Goal: Task Accomplishment & Management: Manage account settings

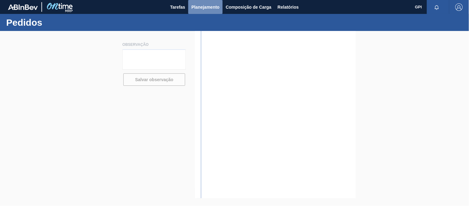
click at [200, 7] on span "Planejamento" at bounding box center [205, 6] width 28 height 7
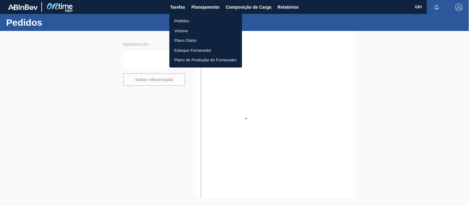
click at [192, 19] on li "Pedidos" at bounding box center [205, 21] width 73 height 10
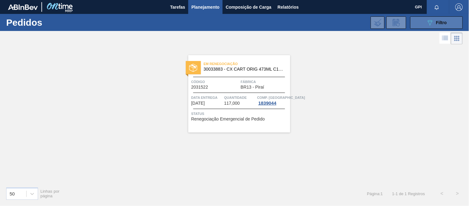
click at [444, 18] on button "089F7B8B-B2A5-4AFE-B5C0-19BA573D28AC Filtro" at bounding box center [436, 22] width 53 height 12
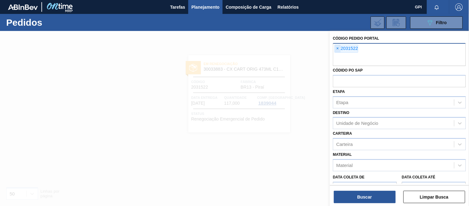
click at [336, 47] on span "×" at bounding box center [338, 48] width 6 height 7
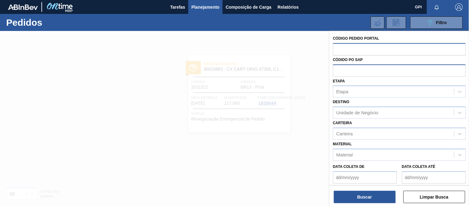
paste input "2031483"
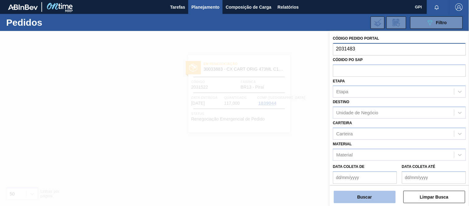
type input "2031483"
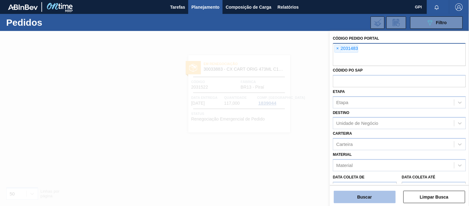
click at [363, 202] on button "Buscar" at bounding box center [365, 196] width 62 height 12
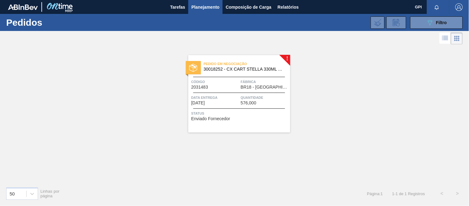
click at [237, 88] on div "Código 2031483" at bounding box center [215, 84] width 48 height 11
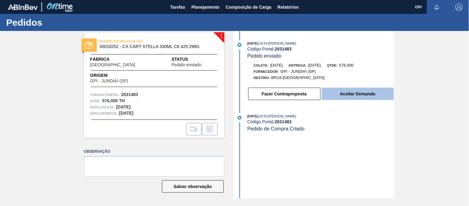
click at [335, 99] on button "Aceitar Demanda" at bounding box center [358, 93] width 72 height 12
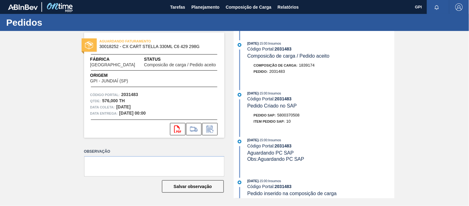
click at [135, 94] on strong "2031483" at bounding box center [129, 94] width 17 height 5
copy strong "2031483"
click at [175, 128] on icon "svg{fill:#ff0000}" at bounding box center [177, 128] width 7 height 7
click at [295, 117] on span "5800370508" at bounding box center [288, 115] width 22 height 5
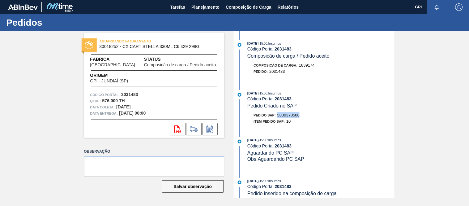
click at [295, 117] on span "5800370508" at bounding box center [288, 115] width 22 height 5
copy span "5800370508"
click at [335, 85] on div "16/09/2025 - 15:00 : Insumos Código Portal: 2031483 Composicão de carga / Pedid…" at bounding box center [314, 114] width 159 height 167
click at [198, 5] on span "Planejamento" at bounding box center [205, 6] width 28 height 7
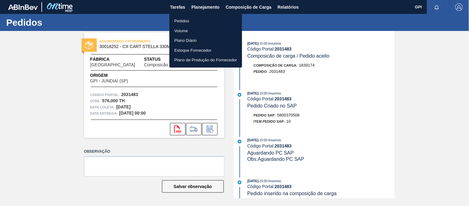
click at [188, 18] on li "Pedidos" at bounding box center [205, 21] width 73 height 10
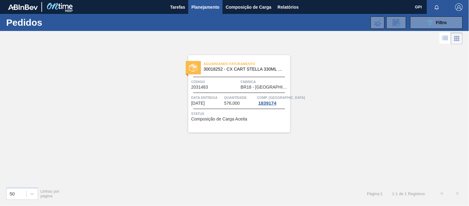
click at [212, 7] on span "Planejamento" at bounding box center [205, 6] width 28 height 7
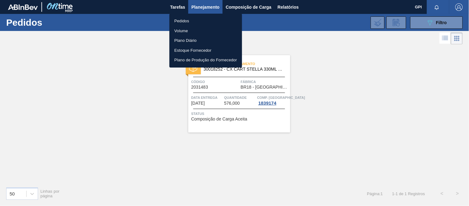
click at [198, 19] on li "Pedidos" at bounding box center [205, 21] width 73 height 10
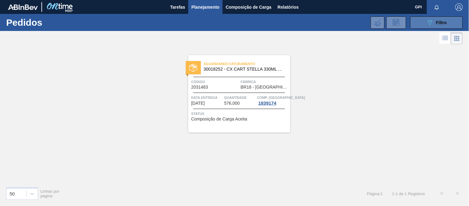
click at [456, 19] on button "089F7B8B-B2A5-4AFE-B5C0-19BA573D28AC Filtro" at bounding box center [436, 22] width 53 height 12
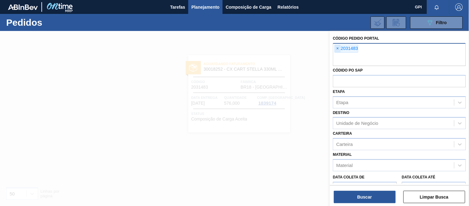
click at [339, 47] on span "×" at bounding box center [338, 48] width 6 height 7
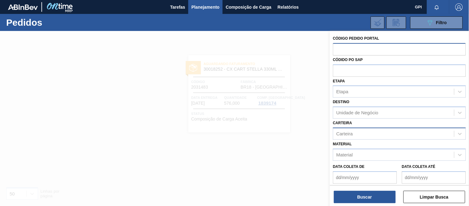
scroll to position [34, 0]
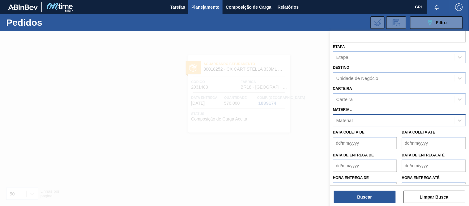
click at [365, 119] on div "Material" at bounding box center [393, 120] width 121 height 9
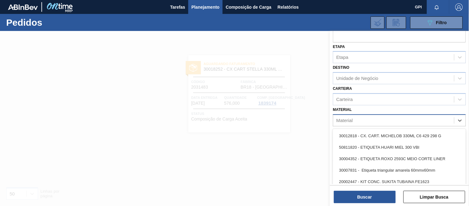
click at [380, 121] on div "Material" at bounding box center [393, 120] width 121 height 9
type input "30018265"
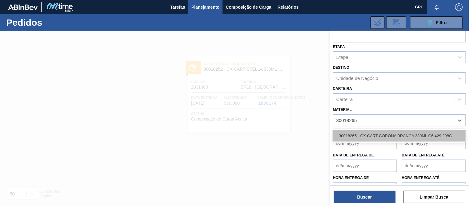
click at [384, 135] on div "30018265 - CX CART CORONA BRANCA 330ML C6 429 298G" at bounding box center [399, 135] width 133 height 11
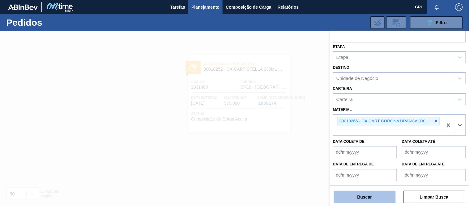
click at [361, 194] on button "Buscar" at bounding box center [365, 196] width 62 height 12
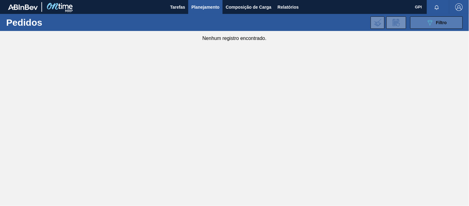
click at [442, 24] on span "Filtro" at bounding box center [441, 22] width 11 height 5
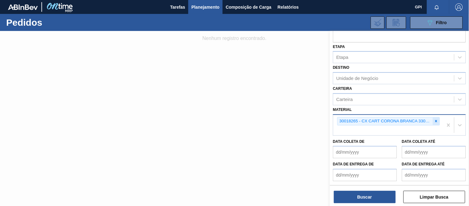
click at [434, 121] on icon at bounding box center [436, 121] width 4 height 4
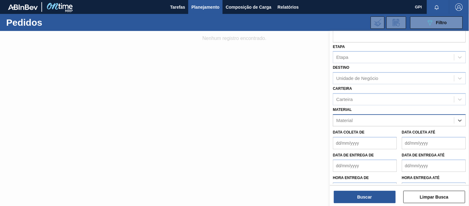
click at [410, 122] on div "Material" at bounding box center [393, 120] width 121 height 9
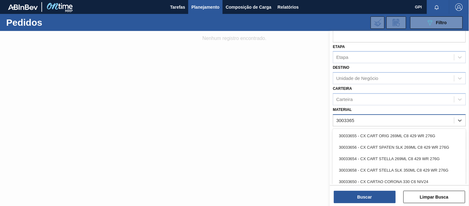
type input "30033650"
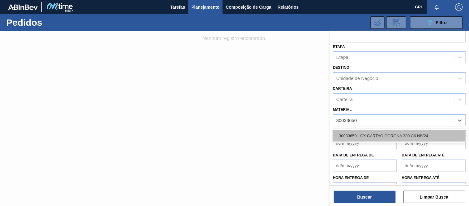
click at [395, 130] on div "30033650 - CX CARTAO CORONA 330 C6 NIV24" at bounding box center [399, 135] width 133 height 11
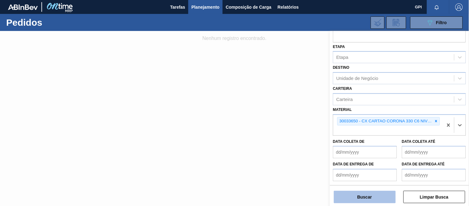
click at [371, 202] on button "Buscar" at bounding box center [365, 196] width 62 height 12
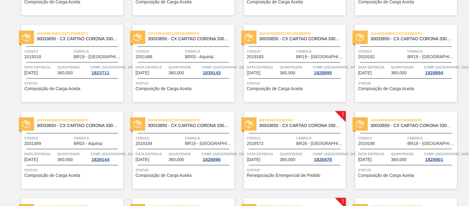
scroll to position [0, 0]
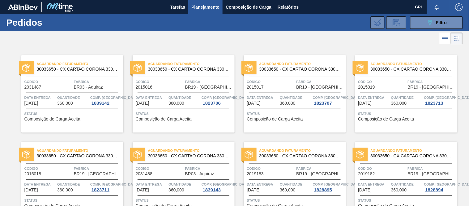
click at [433, 16] on div "089F7B8B-B2A5-4AFE-B5C0-19BA573D28AC Filtro Código Pedido Portal Códido PO SAP …" at bounding box center [280, 22] width 371 height 19
click at [428, 27] on button "089F7B8B-B2A5-4AFE-B5C0-19BA573D28AC Filtro" at bounding box center [436, 22] width 53 height 12
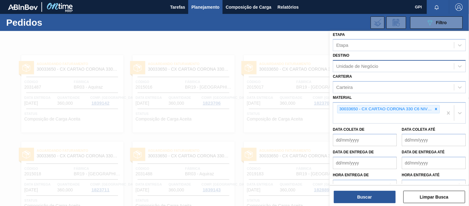
scroll to position [29, 0]
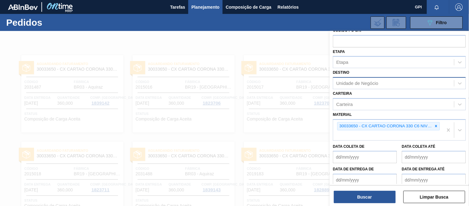
click at [376, 86] on div "Unidade de Negócio" at bounding box center [393, 83] width 121 height 9
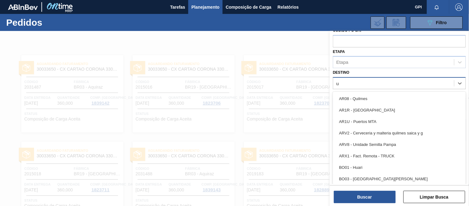
type input "ub"
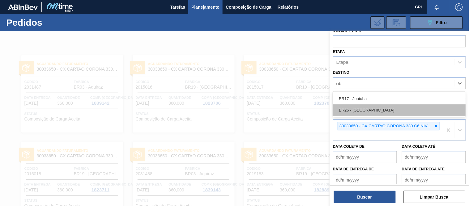
click at [372, 105] on div "BR26 - Uberlândia" at bounding box center [399, 109] width 133 height 11
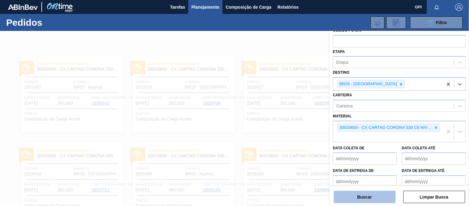
click at [382, 191] on button "Buscar" at bounding box center [365, 196] width 62 height 12
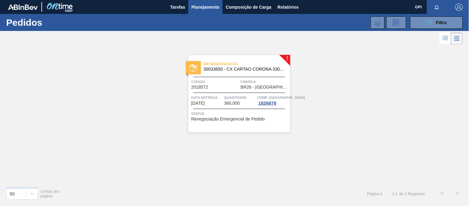
click at [226, 88] on div "Código 2018572" at bounding box center [215, 84] width 48 height 11
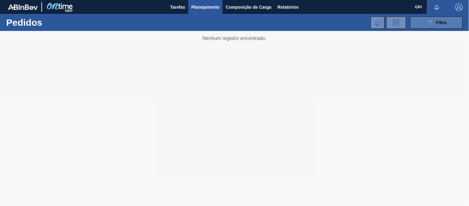
click at [438, 25] on span "Filtro" at bounding box center [441, 22] width 11 height 5
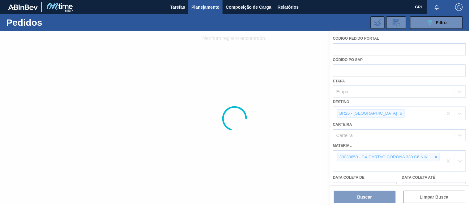
click at [376, 113] on div at bounding box center [234, 118] width 469 height 175
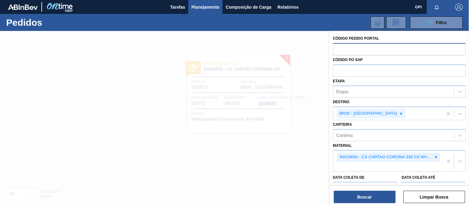
click at [370, 49] on input "text" at bounding box center [399, 49] width 133 height 12
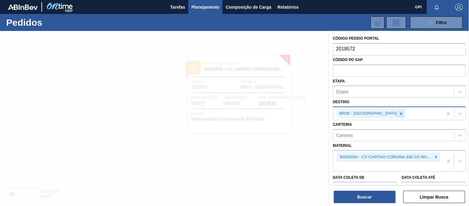
click at [399, 113] on icon at bounding box center [401, 113] width 4 height 4
type input "2018572"
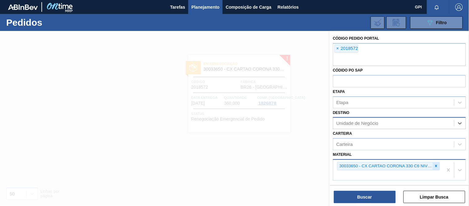
click at [437, 164] on icon at bounding box center [436, 165] width 4 height 4
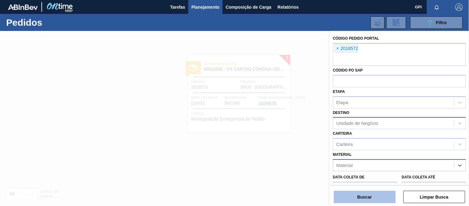
click at [368, 195] on button "Buscar" at bounding box center [365, 196] width 62 height 12
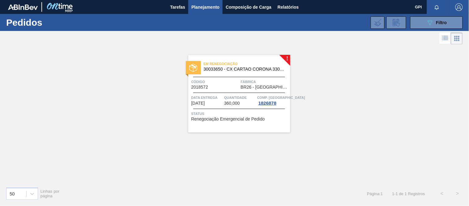
click at [223, 87] on div "Código 2018572" at bounding box center [215, 84] width 48 height 11
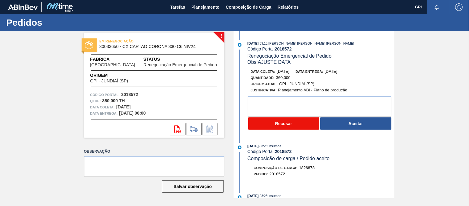
click at [272, 123] on button "Recusar" at bounding box center [283, 123] width 71 height 12
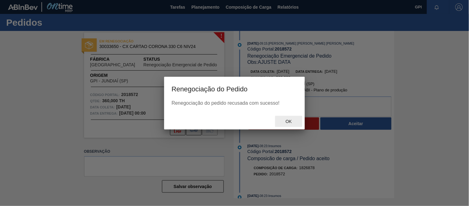
click at [296, 119] on span "Ok" at bounding box center [289, 121] width 16 height 5
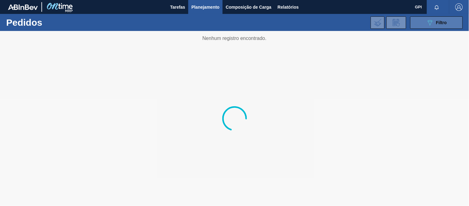
click at [421, 28] on button "089F7B8B-B2A5-4AFE-B5C0-19BA573D28AC Filtro" at bounding box center [436, 22] width 53 height 12
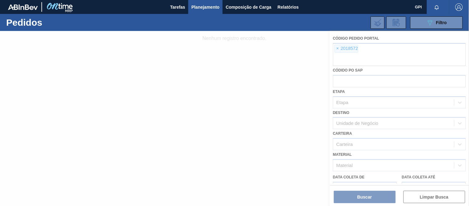
click at [384, 53] on div at bounding box center [234, 118] width 469 height 175
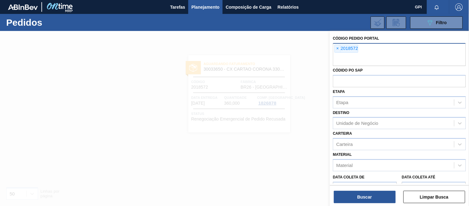
click at [347, 58] on input "text" at bounding box center [399, 60] width 133 height 12
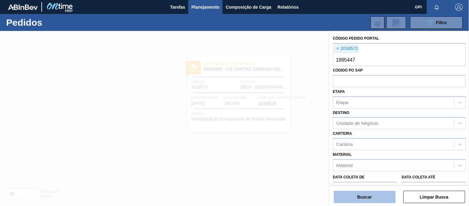
type input "1995447"
click at [361, 193] on button "Buscar" at bounding box center [365, 196] width 62 height 12
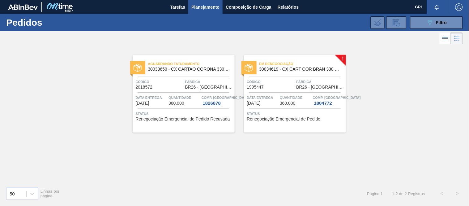
click at [273, 64] on span "Em renegociação" at bounding box center [302, 64] width 87 height 6
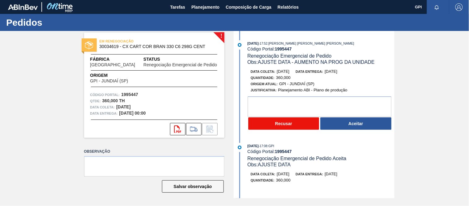
click at [304, 126] on button "Recusar" at bounding box center [283, 123] width 71 height 12
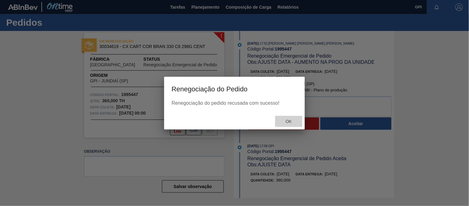
click at [288, 124] on div "Ok" at bounding box center [288, 121] width 27 height 11
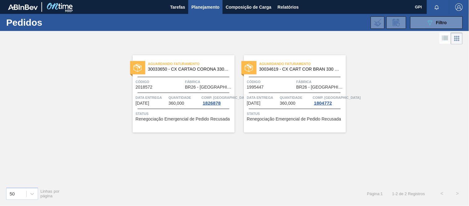
click at [176, 86] on div "Código 2018572" at bounding box center [160, 84] width 48 height 11
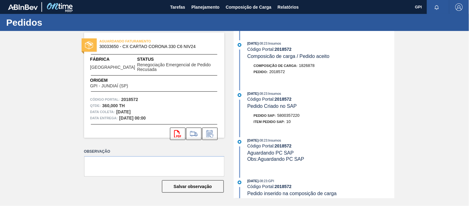
scroll to position [137, 0]
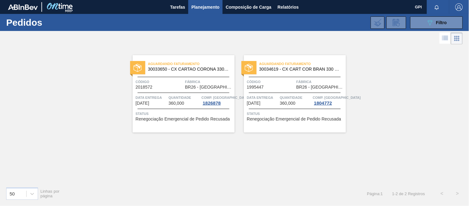
click at [288, 84] on span "Código" at bounding box center [271, 82] width 48 height 6
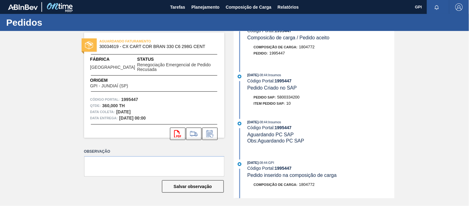
scroll to position [309, 0]
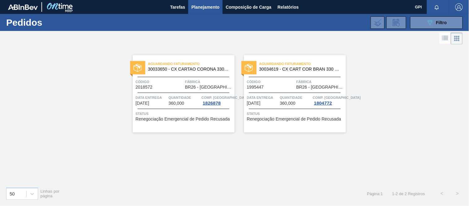
click at [178, 81] on span "Código" at bounding box center [160, 82] width 48 height 6
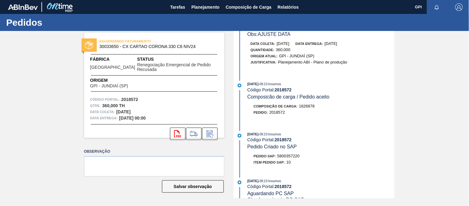
scroll to position [69, 0]
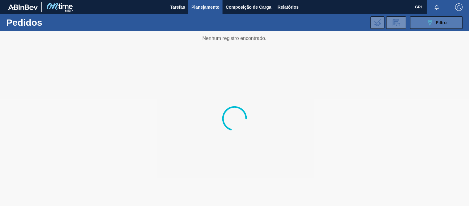
click at [419, 22] on button "089F7B8B-B2A5-4AFE-B5C0-19BA573D28AC Filtro" at bounding box center [436, 22] width 53 height 12
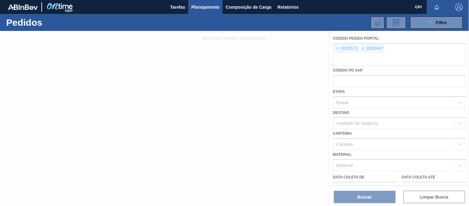
click at [381, 83] on div at bounding box center [234, 118] width 469 height 175
click at [362, 82] on div at bounding box center [234, 118] width 469 height 175
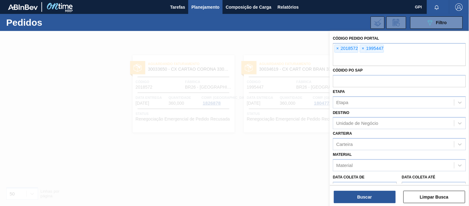
click at [359, 84] on input "text" at bounding box center [399, 81] width 133 height 12
paste input "5800318493"
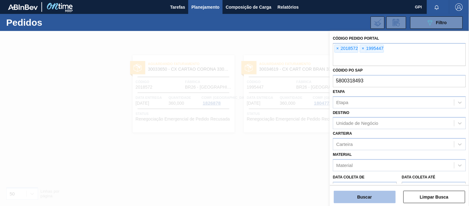
type input "5800318493"
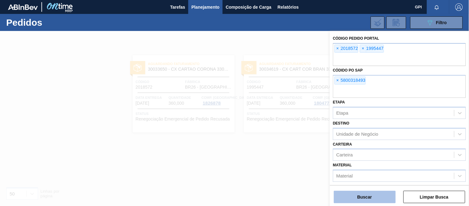
click at [372, 195] on button "Buscar" at bounding box center [365, 196] width 62 height 12
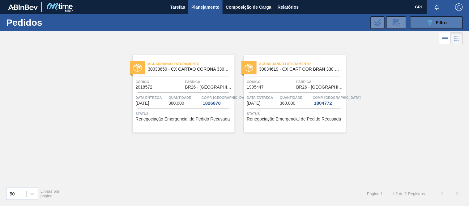
click at [423, 22] on button "089F7B8B-B2A5-4AFE-B5C0-19BA573D28AC Filtro" at bounding box center [436, 22] width 53 height 12
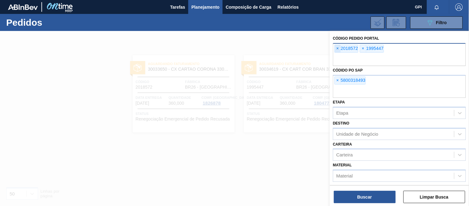
click at [337, 50] on span "×" at bounding box center [338, 48] width 6 height 7
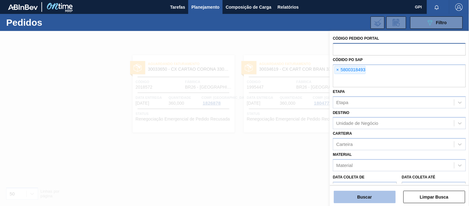
click at [366, 196] on button "Buscar" at bounding box center [365, 196] width 62 height 12
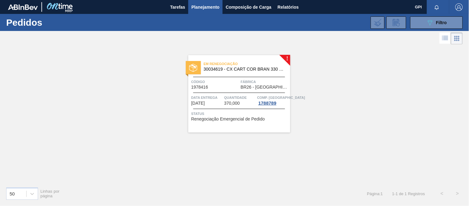
click at [246, 88] on span "BR26 - [GEOGRAPHIC_DATA]" at bounding box center [265, 87] width 48 height 5
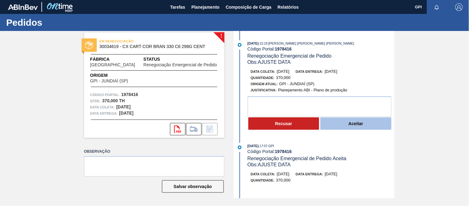
click at [359, 128] on button "Aceitar" at bounding box center [355, 123] width 71 height 12
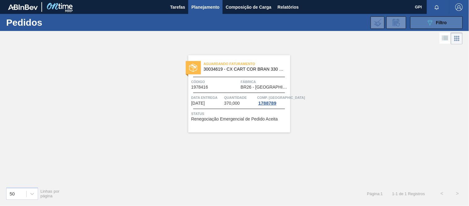
click at [419, 22] on button "089F7B8B-B2A5-4AFE-B5C0-19BA573D28AC Filtro" at bounding box center [436, 22] width 53 height 12
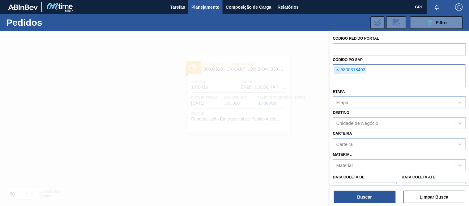
click at [338, 69] on span "×" at bounding box center [338, 69] width 6 height 7
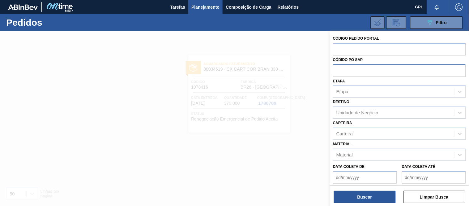
paste input "text"
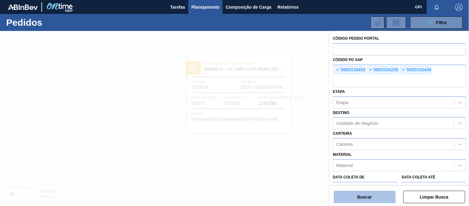
click at [363, 197] on button "Buscar" at bounding box center [365, 196] width 62 height 12
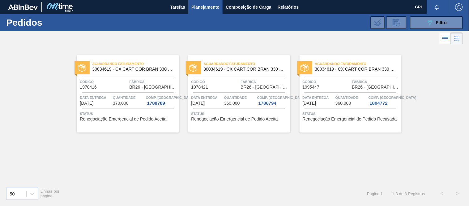
click at [322, 86] on div "Código 1995447" at bounding box center [327, 84] width 48 height 11
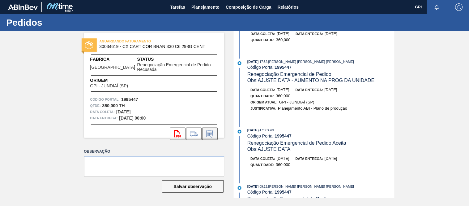
scroll to position [7, 0]
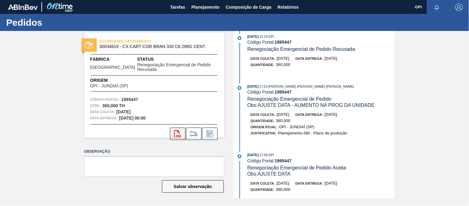
click at [175, 134] on icon "svg{fill:#ff0000}" at bounding box center [177, 133] width 7 height 7
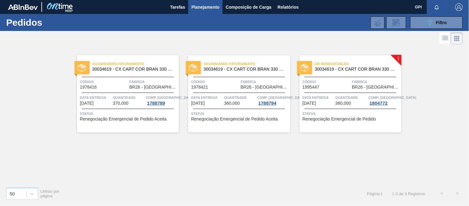
click at [303, 98] on span "Data entrega" at bounding box center [319, 97] width 32 height 6
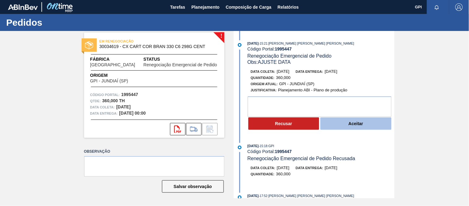
click at [351, 124] on button "Aceitar" at bounding box center [355, 123] width 71 height 12
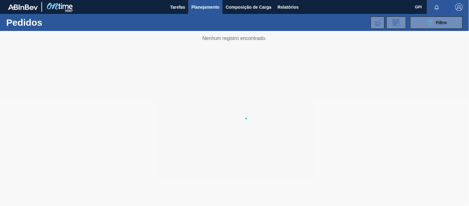
click at [259, 69] on div at bounding box center [234, 118] width 469 height 175
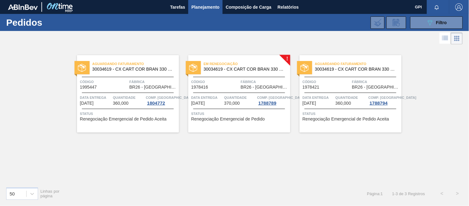
click at [249, 67] on span "30034619 - CX CART COR BRAN 330 C6 298G CENT" at bounding box center [245, 69] width 82 height 5
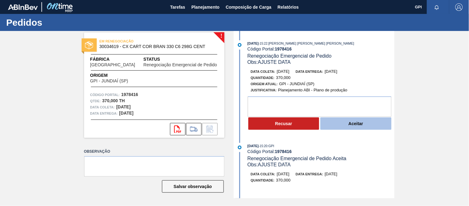
click at [337, 127] on button "Aceitar" at bounding box center [355, 123] width 71 height 12
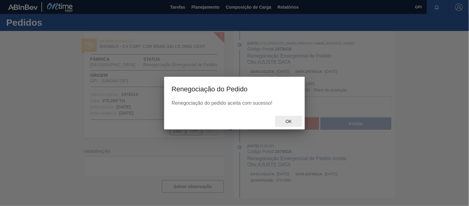
click at [296, 121] on span "Ok" at bounding box center [289, 121] width 16 height 5
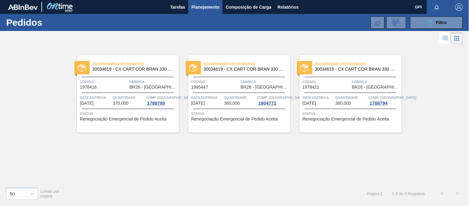
click at [119, 90] on div "Aguardando Faturamento 30034619 - CX CART COR BRAN 330 C6 298G CENT Código 1978…" at bounding box center [128, 93] width 102 height 77
click at [99, 150] on div "Aguardando Faturamento 30034619 - CX CART COR BRAN 330 C6 298G CENT Código 1978…" at bounding box center [234, 114] width 469 height 136
click at [313, 101] on span "03/10/2025" at bounding box center [310, 103] width 14 height 5
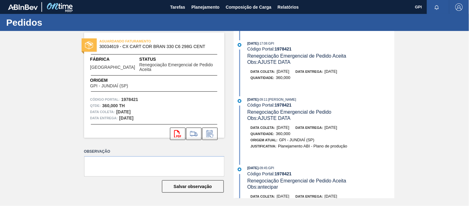
click at [127, 90] on div "AGUARDANDO FATURAMENTO 30034619 - CX CART COR BRAN 330 C6 298G CENT Fábrica Ube…" at bounding box center [154, 84] width 140 height 105
click at [128, 97] on strong "1978421" at bounding box center [129, 99] width 17 height 5
copy strong "1978421"
click at [359, 99] on div "11/09/2025 - 09:11 : CEZAR LEAO PEREIRA DE CASTRO" at bounding box center [320, 99] width 147 height 6
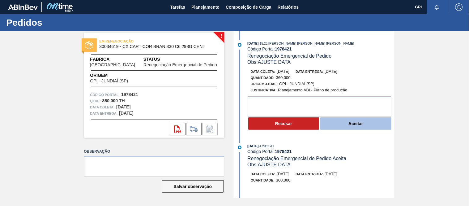
click at [356, 125] on button "Aceitar" at bounding box center [355, 123] width 71 height 12
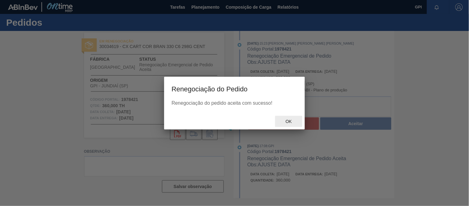
click at [294, 123] on span "Ok" at bounding box center [289, 121] width 16 height 5
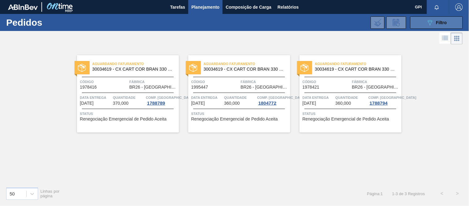
click at [413, 20] on button "089F7B8B-B2A5-4AFE-B5C0-19BA573D28AC Filtro" at bounding box center [436, 22] width 53 height 12
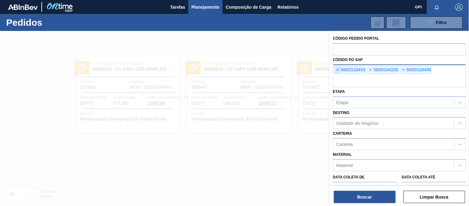
click at [335, 68] on span "×" at bounding box center [338, 69] width 6 height 7
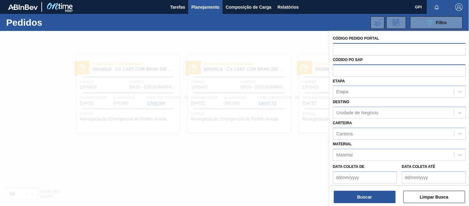
click at [342, 44] on input "text" at bounding box center [399, 49] width 133 height 12
paste input "1994359"
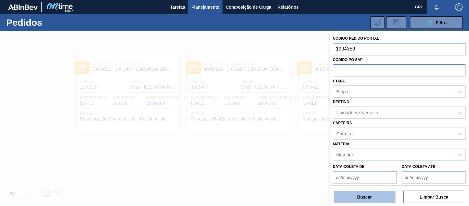
type input "1994359"
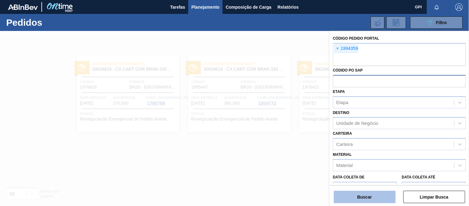
click at [360, 194] on button "Buscar" at bounding box center [365, 196] width 62 height 12
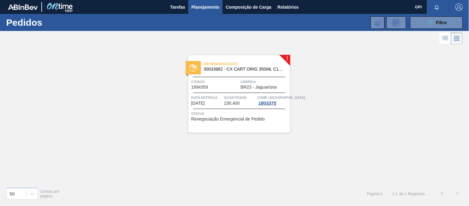
click at [227, 91] on div "Em renegociação 30033882 - CX CART ORIG 350ML C12 NIV24 Código 1994359 Fábrica …" at bounding box center [239, 93] width 102 height 77
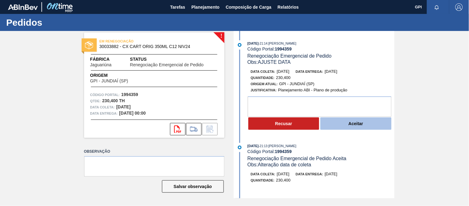
click at [353, 128] on button "Aceitar" at bounding box center [355, 123] width 71 height 12
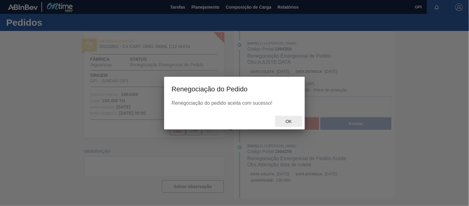
click at [276, 58] on span "Renegociação Emergencial de Pedido" at bounding box center [289, 55] width 84 height 5
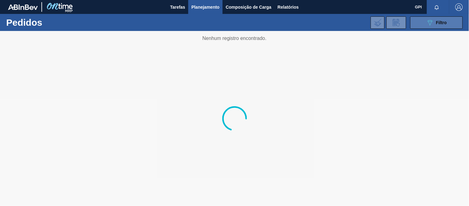
click at [424, 23] on button "089F7B8B-B2A5-4AFE-B5C0-19BA573D28AC Filtro" at bounding box center [436, 22] width 53 height 12
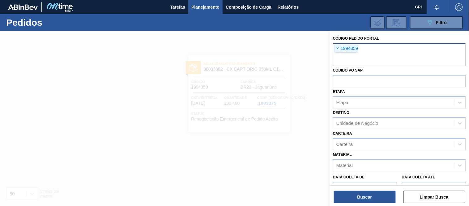
click at [334, 44] on div "× 1994359" at bounding box center [399, 54] width 133 height 23
click at [338, 49] on span "×" at bounding box center [338, 48] width 6 height 7
paste input "2007554"
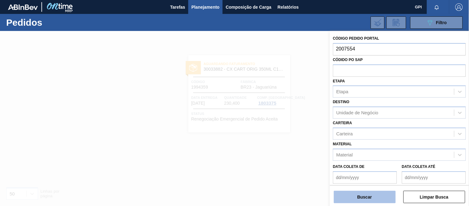
type input "2007554"
click at [355, 194] on button "Buscar" at bounding box center [365, 196] width 62 height 12
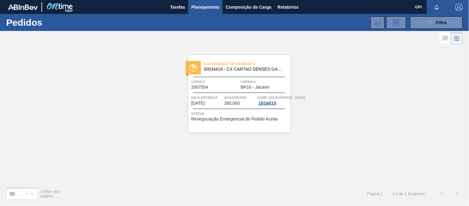
click at [259, 85] on span "BR16 - Jacareí" at bounding box center [255, 87] width 29 height 5
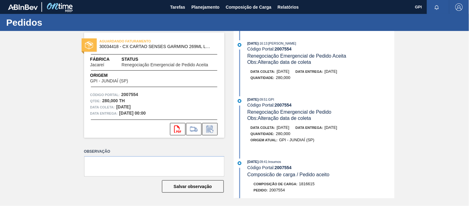
click at [213, 125] on icon at bounding box center [210, 128] width 10 height 7
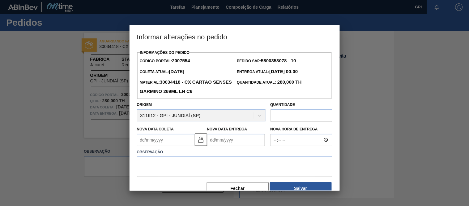
click at [167, 146] on Coleta2007554 "Nova Data Coleta" at bounding box center [166, 140] width 58 height 12
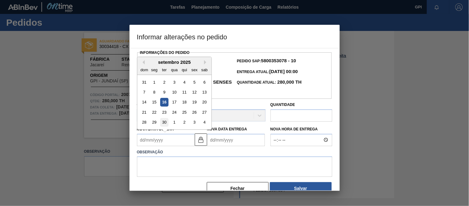
click at [164, 123] on div "30" at bounding box center [164, 122] width 8 height 8
type Coleta2007554 "30/09/2025"
type Entrega2007554 "02/10/2025"
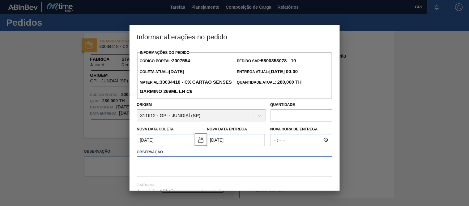
click at [150, 171] on textarea at bounding box center [234, 166] width 195 height 20
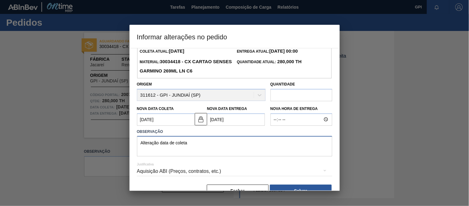
scroll to position [36, 0]
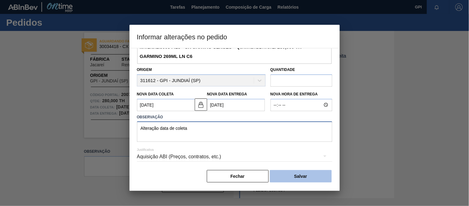
type textarea "Alteração data de coleta"
click at [288, 174] on button "Salvar" at bounding box center [301, 176] width 62 height 12
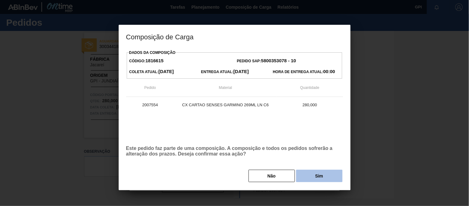
click at [325, 181] on button "Sim" at bounding box center [319, 175] width 46 height 12
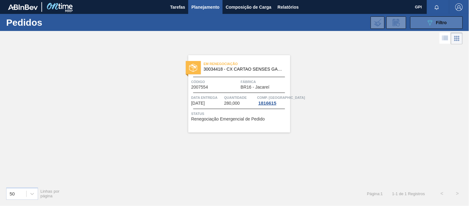
click at [411, 25] on button "089F7B8B-B2A5-4AFE-B5C0-19BA573D28AC Filtro" at bounding box center [436, 22] width 53 height 12
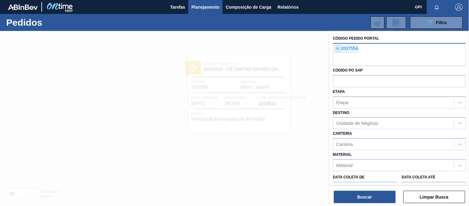
click at [339, 48] on span "×" at bounding box center [338, 48] width 6 height 7
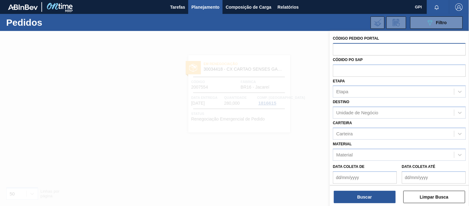
paste input "text"
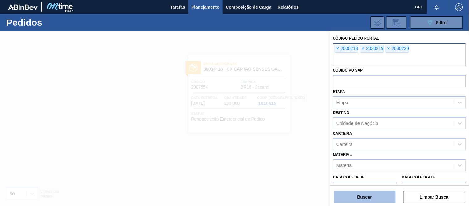
click at [360, 197] on button "Buscar" at bounding box center [365, 196] width 62 height 12
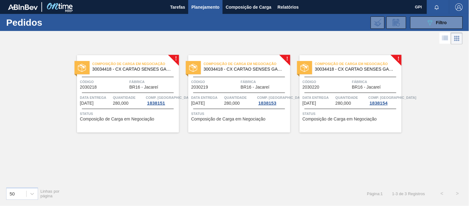
click at [111, 79] on span "Código" at bounding box center [104, 82] width 48 height 6
click at [415, 20] on button "089F7B8B-B2A5-4AFE-B5C0-19BA573D28AC Filtro" at bounding box center [436, 22] width 53 height 12
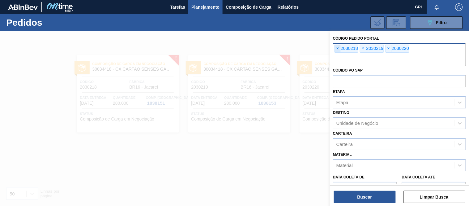
click at [340, 49] on span "×" at bounding box center [338, 48] width 6 height 7
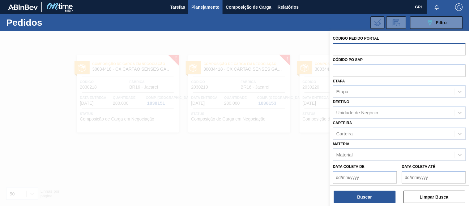
click at [366, 155] on div "Material" at bounding box center [393, 154] width 121 height 9
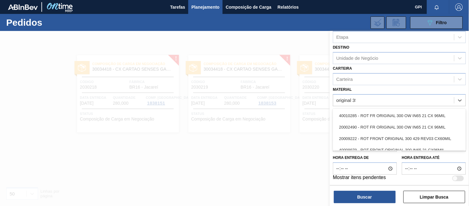
scroll to position [41, 0]
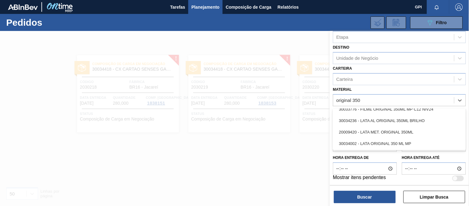
type input "original 350"
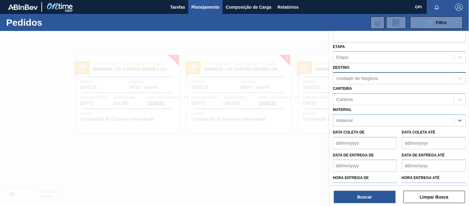
scroll to position [0, 0]
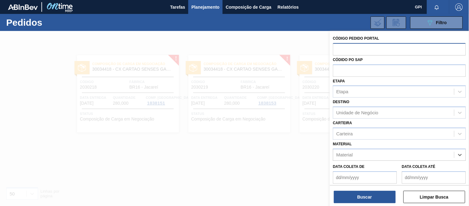
click at [359, 48] on input "text" at bounding box center [399, 49] width 133 height 12
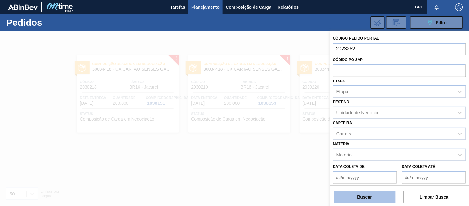
type input "2023282"
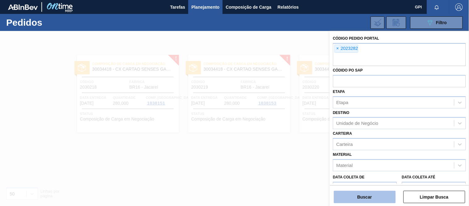
click at [374, 197] on button "Buscar" at bounding box center [365, 196] width 62 height 12
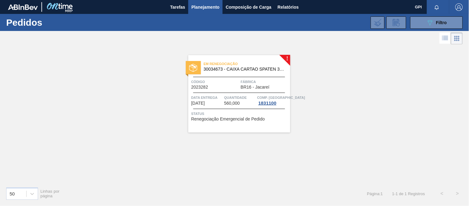
click at [215, 80] on span "Código" at bounding box center [215, 82] width 48 height 6
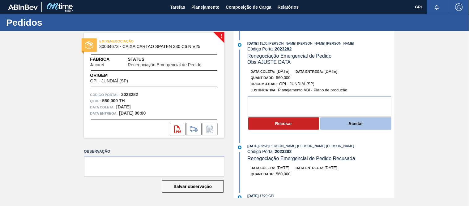
click at [354, 121] on button "Aceitar" at bounding box center [355, 123] width 71 height 12
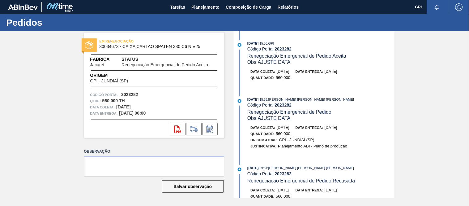
click at [287, 119] on span "Obs: AJUSTE DATA" at bounding box center [268, 117] width 43 height 5
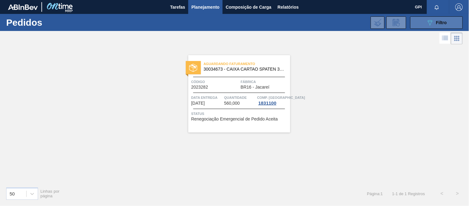
click at [416, 20] on button "089F7B8B-B2A5-4AFE-B5C0-19BA573D28AC Filtro" at bounding box center [436, 22] width 53 height 12
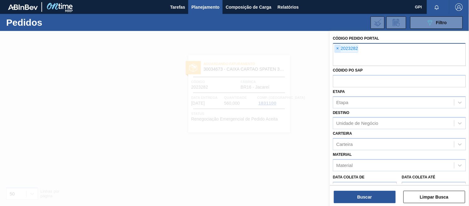
click at [339, 50] on span "×" at bounding box center [338, 48] width 6 height 7
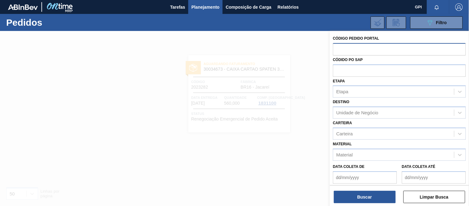
paste input "2022062"
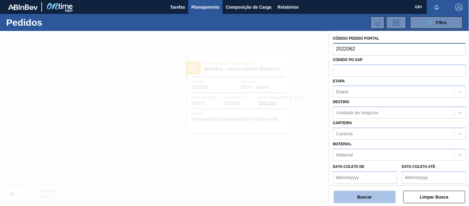
type input "2022062"
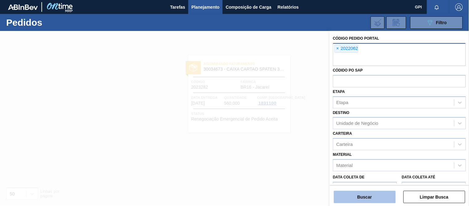
click at [356, 195] on button "Buscar" at bounding box center [365, 196] width 62 height 12
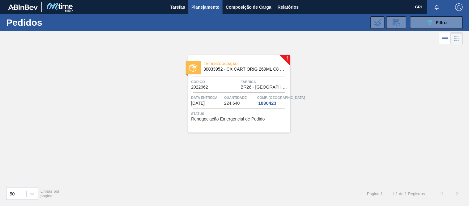
click at [236, 82] on span "Código" at bounding box center [215, 82] width 48 height 6
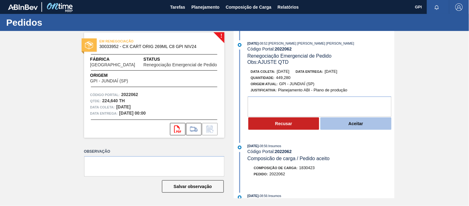
click at [360, 127] on button "Aceitar" at bounding box center [355, 123] width 71 height 12
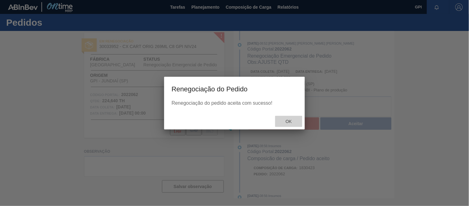
click at [295, 121] on span "Ok" at bounding box center [289, 121] width 16 height 5
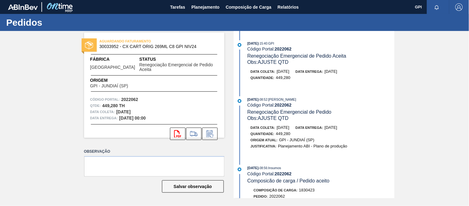
click at [131, 97] on strong "2022062" at bounding box center [129, 99] width 17 height 5
copy strong "2022062"
click at [174, 130] on icon "svg{fill:#ff0000}" at bounding box center [177, 133] width 7 height 7
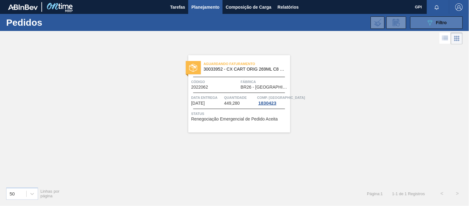
click at [410, 20] on button "089F7B8B-B2A5-4AFE-B5C0-19BA573D28AC Filtro" at bounding box center [436, 22] width 53 height 12
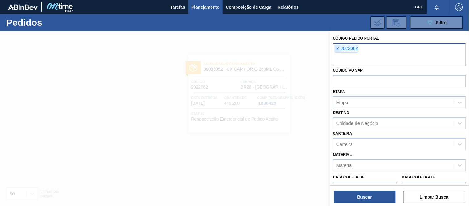
click at [338, 50] on span "×" at bounding box center [338, 48] width 6 height 7
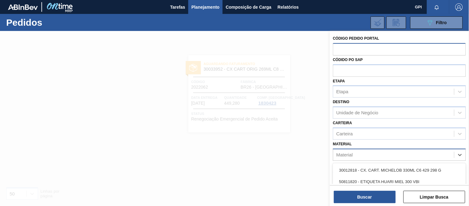
click at [362, 153] on div "Material" at bounding box center [393, 154] width 121 height 9
paste input "30033952"
type input "30033952"
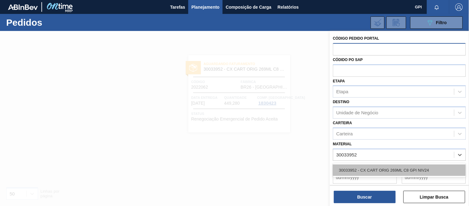
click at [372, 169] on div "30033952 - CX CART ORIG 269ML C8 GPI NIV24" at bounding box center [399, 169] width 133 height 11
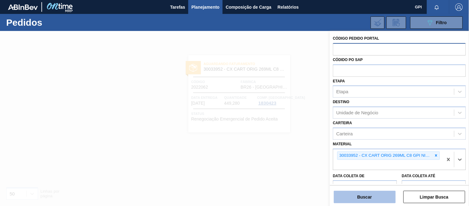
click at [371, 199] on button "Buscar" at bounding box center [365, 196] width 62 height 12
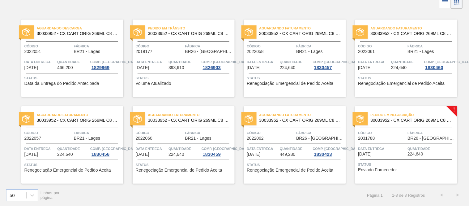
scroll to position [36, 0]
click at [394, 136] on div "Código 2031788" at bounding box center [382, 134] width 48 height 11
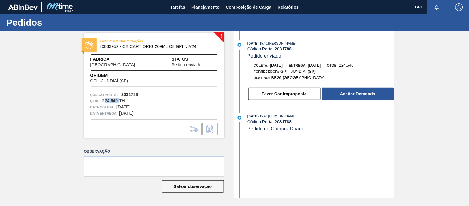
drag, startPoint x: 119, startPoint y: 101, endPoint x: 104, endPoint y: 101, distance: 15.1
click at [104, 101] on strong "224,640 TH" at bounding box center [113, 100] width 23 height 5
click at [100, 100] on span "Qtde :" at bounding box center [95, 101] width 11 height 6
drag, startPoint x: 101, startPoint y: 100, endPoint x: 117, endPoint y: 100, distance: 16.1
click at [117, 100] on div "Qtde : 224,640 TH" at bounding box center [154, 101] width 128 height 6
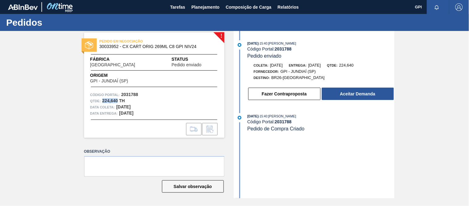
copy strong "224,640"
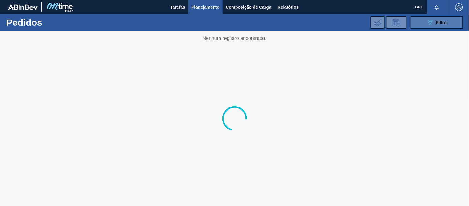
click at [424, 23] on button "089F7B8B-B2A5-4AFE-B5C0-19BA573D28AC Filtro" at bounding box center [436, 22] width 53 height 12
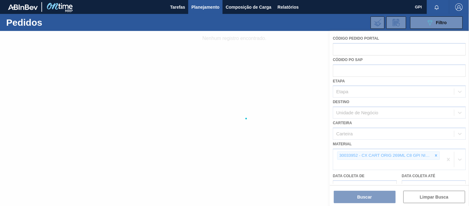
click at [434, 153] on div at bounding box center [234, 118] width 469 height 175
click at [433, 153] on div at bounding box center [234, 118] width 469 height 175
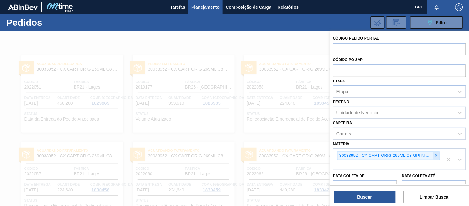
click at [433, 152] on div at bounding box center [436, 155] width 7 height 8
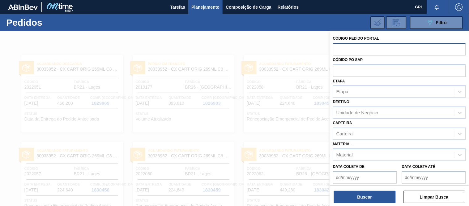
click at [367, 47] on input "text" at bounding box center [399, 49] width 133 height 12
paste input "2018564"
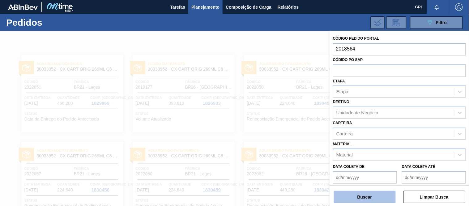
type input "2018564"
click at [371, 192] on button "Buscar" at bounding box center [365, 196] width 62 height 12
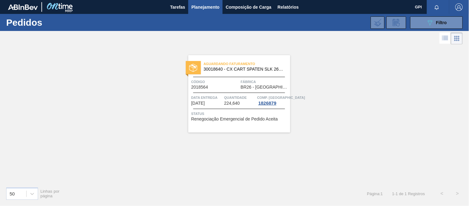
click at [223, 91] on div "Aguardando Faturamento 30018640 - CX CART SPATEN SLK 269C8 429 276G Código 2018…" at bounding box center [239, 93] width 102 height 77
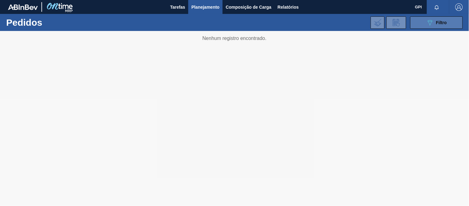
click at [431, 25] on icon "089F7B8B-B2A5-4AFE-B5C0-19BA573D28AC" at bounding box center [429, 22] width 7 height 7
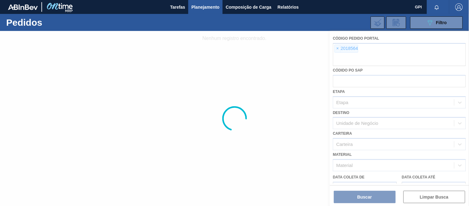
click at [346, 56] on div at bounding box center [234, 118] width 469 height 175
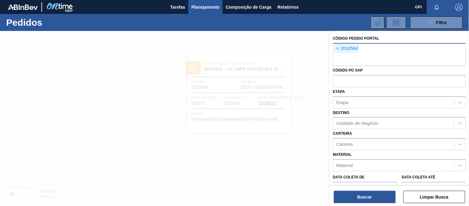
click at [346, 57] on input "text" at bounding box center [399, 60] width 133 height 12
paste input "2003102"
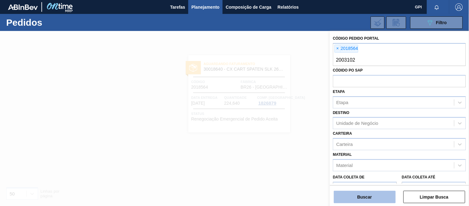
type input "2003102"
click at [351, 197] on button "Buscar" at bounding box center [365, 196] width 62 height 12
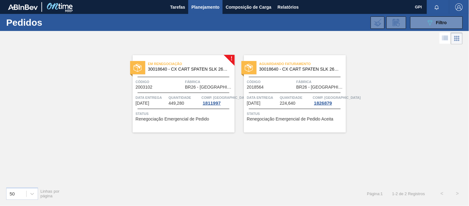
click at [180, 87] on div "Código 2003102" at bounding box center [160, 84] width 48 height 11
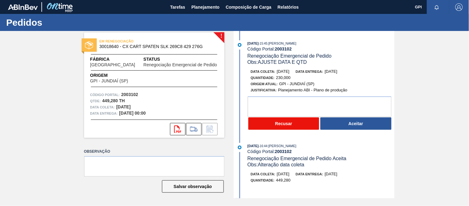
click at [271, 127] on button "Recusar" at bounding box center [283, 123] width 71 height 12
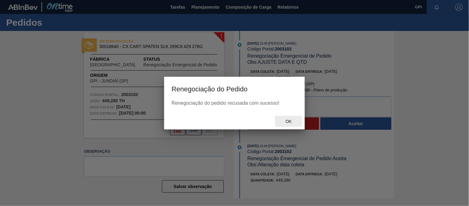
click at [286, 121] on span "Ok" at bounding box center [289, 121] width 16 height 5
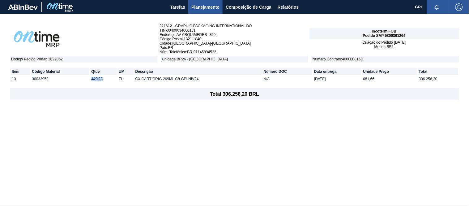
drag, startPoint x: 104, startPoint y: 75, endPoint x: 91, endPoint y: 76, distance: 13.4
click at [91, 76] on td "449,28" at bounding box center [103, 78] width 27 height 7
copy td "449,28"
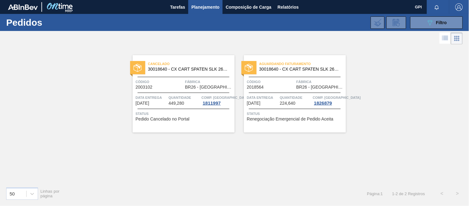
click at [283, 90] on div "Aguardando Faturamento 30018640 - CX CART SPATEN SLK 269C8 429 276G Código 2018…" at bounding box center [295, 93] width 102 height 77
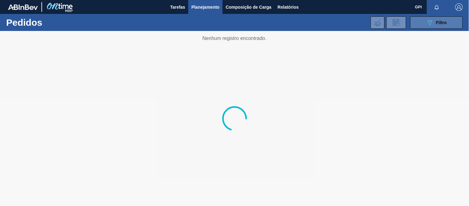
click at [430, 19] on icon "089F7B8B-B2A5-4AFE-B5C0-19BA573D28AC" at bounding box center [429, 22] width 7 height 7
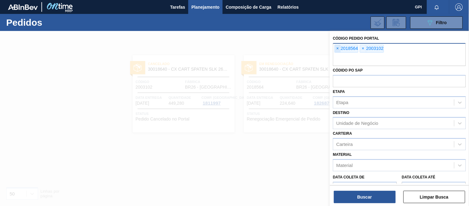
click at [339, 47] on span "×" at bounding box center [338, 48] width 6 height 7
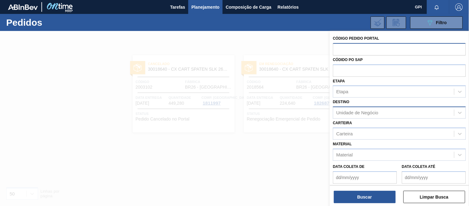
paste input "2018564"
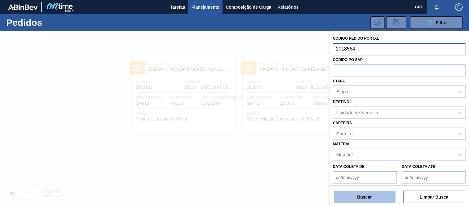
type input "2018564"
click at [368, 195] on button "Buscar" at bounding box center [365, 196] width 62 height 12
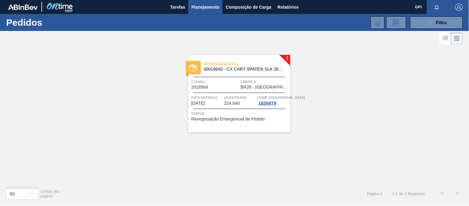
click at [181, 64] on link "! Em renegociação 30018640 - CX CART SPATEN SLK 269C8 429 276G Código 2018564 F…" at bounding box center [234, 93] width 111 height 77
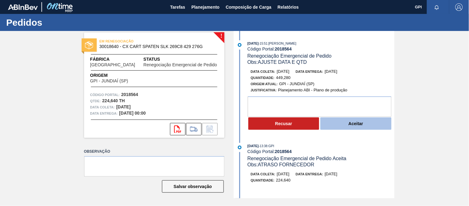
click at [346, 128] on button "Aceitar" at bounding box center [355, 123] width 71 height 12
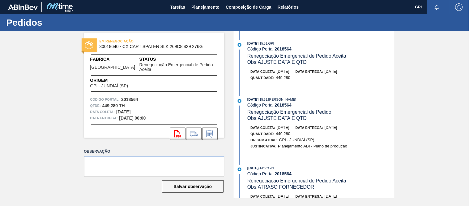
click at [130, 97] on strong "2018564" at bounding box center [129, 99] width 17 height 5
copy strong "2018564"
click at [178, 130] on icon "svg{fill:#ff0000}" at bounding box center [177, 133] width 7 height 7
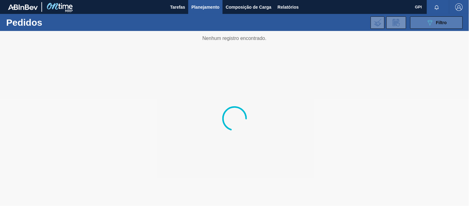
click at [419, 23] on button "089F7B8B-B2A5-4AFE-B5C0-19BA573D28AC Filtro" at bounding box center [436, 22] width 53 height 12
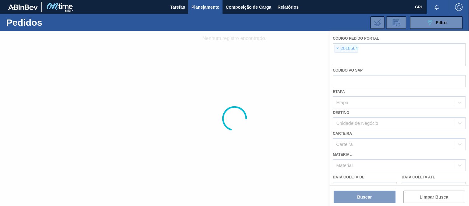
click at [338, 49] on div at bounding box center [234, 118] width 469 height 175
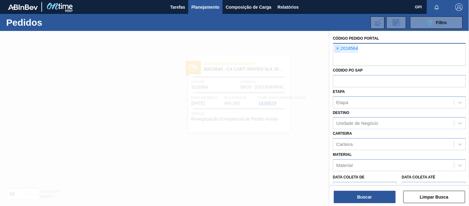
click at [339, 47] on span "×" at bounding box center [338, 48] width 6 height 7
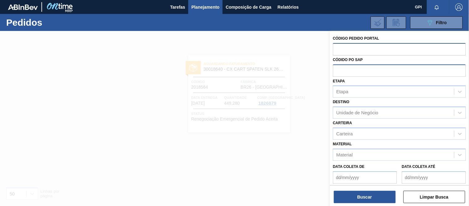
click at [347, 70] on input "text" at bounding box center [399, 70] width 133 height 12
paste input "5800360814"
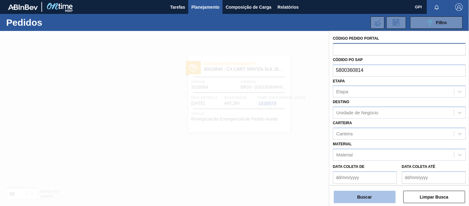
type input "5800360814"
click at [365, 191] on button "Buscar" at bounding box center [365, 196] width 62 height 12
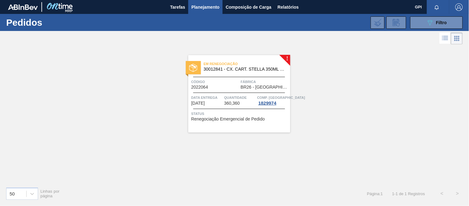
click at [230, 100] on span "Quantidade" at bounding box center [240, 97] width 32 height 6
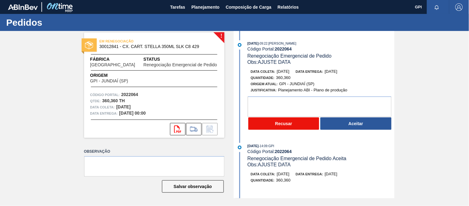
click at [305, 124] on button "Recusar" at bounding box center [283, 123] width 71 height 12
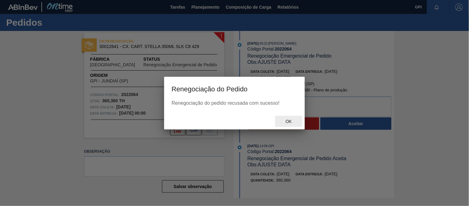
click at [292, 117] on div "Ok" at bounding box center [288, 121] width 27 height 11
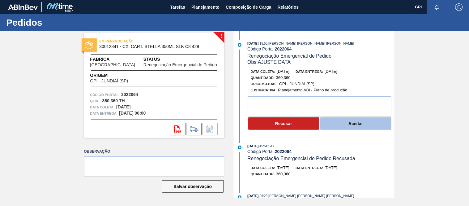
click at [346, 129] on button "Aceitar" at bounding box center [355, 123] width 71 height 12
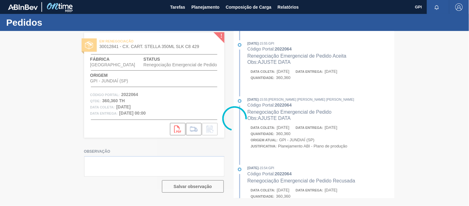
click at [289, 121] on div at bounding box center [234, 118] width 469 height 175
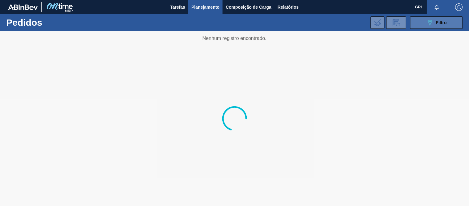
click at [415, 18] on button "089F7B8B-B2A5-4AFE-B5C0-19BA573D28AC Filtro" at bounding box center [436, 22] width 53 height 12
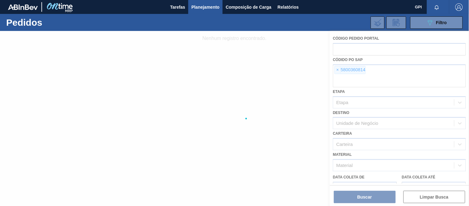
click at [338, 69] on div at bounding box center [234, 118] width 469 height 175
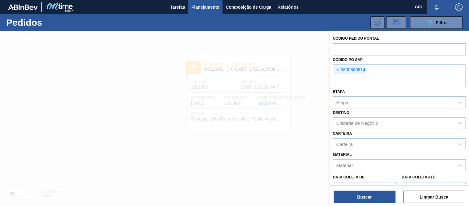
click at [337, 71] on span "×" at bounding box center [338, 69] width 6 height 7
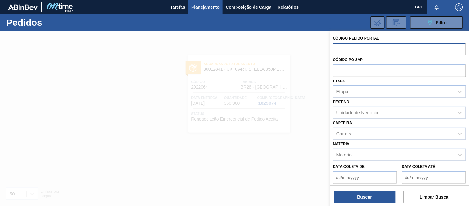
click at [350, 46] on input "text" at bounding box center [399, 49] width 133 height 12
paste input "text"
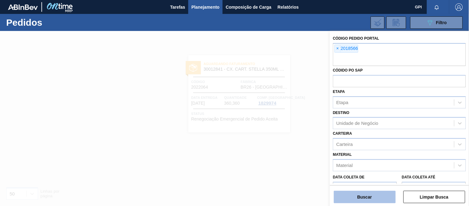
click at [356, 191] on button "Buscar" at bounding box center [365, 196] width 62 height 12
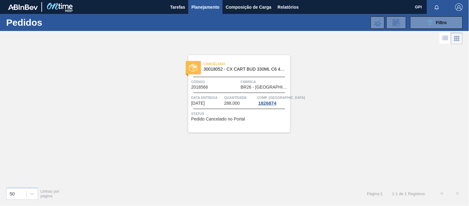
click at [244, 89] on span "BR26 - Uberlândia" at bounding box center [265, 87] width 48 height 5
click at [232, 76] on div "Cancelado 30018052 - CX CART BUD 330ML C6 429 298G Código 2018566 Fábrica BR26 …" at bounding box center [239, 93] width 102 height 77
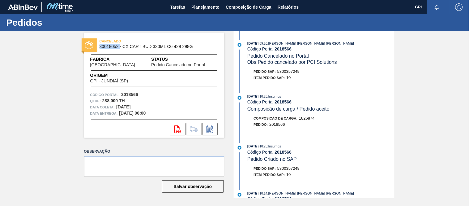
drag, startPoint x: 120, startPoint y: 45, endPoint x: 100, endPoint y: 45, distance: 20.1
click at [100, 45] on span "30018052 - CX CART BUD 330ML C6 429 298G" at bounding box center [156, 46] width 112 height 5
copy span "30018052"
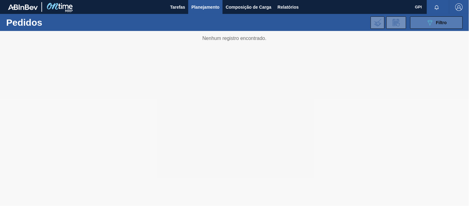
click at [444, 28] on button "089F7B8B-B2A5-4AFE-B5C0-19BA573D28AC Filtro" at bounding box center [436, 22] width 53 height 12
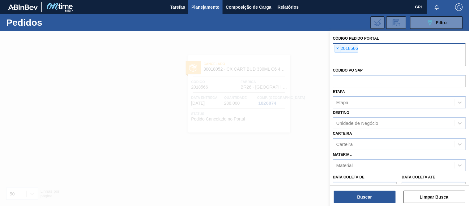
drag, startPoint x: 336, startPoint y: 50, endPoint x: 341, endPoint y: 54, distance: 6.1
click at [336, 50] on span "×" at bounding box center [338, 48] width 6 height 7
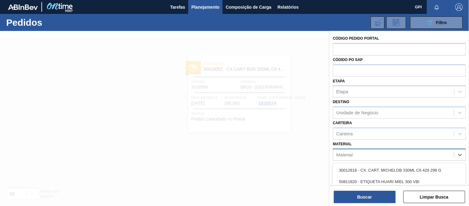
click at [354, 153] on div "Material" at bounding box center [393, 154] width 121 height 9
paste input "30018052"
type input "30018052"
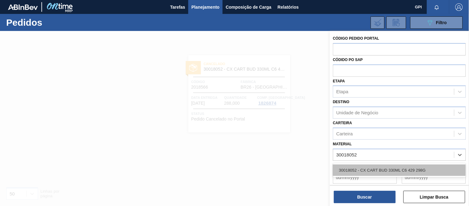
click at [370, 166] on div "30018052 - CX CART BUD 330ML C6 429 298G" at bounding box center [399, 169] width 133 height 11
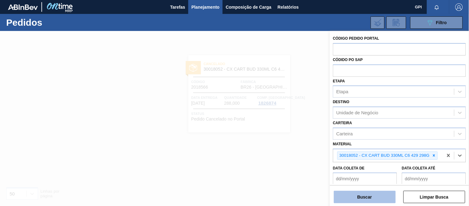
click at [363, 195] on button "Buscar" at bounding box center [365, 196] width 62 height 12
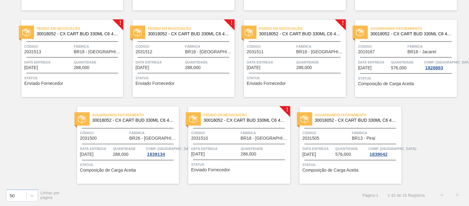
scroll to position [209, 0]
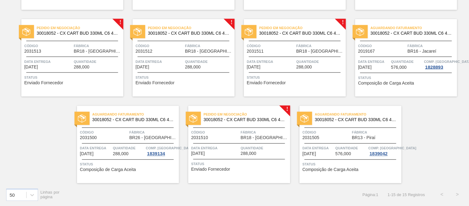
click at [225, 134] on span "Código" at bounding box center [215, 132] width 48 height 6
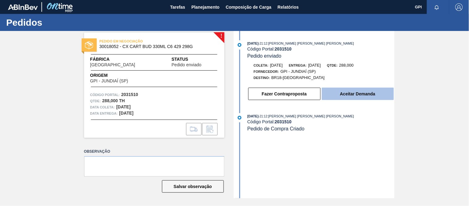
click at [343, 94] on button "Aceitar Demanda" at bounding box center [358, 93] width 72 height 12
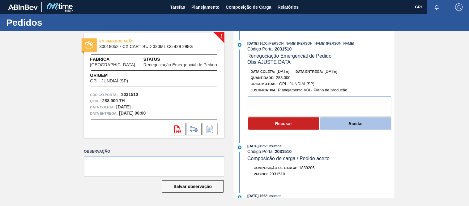
click at [342, 125] on button "Aceitar" at bounding box center [355, 123] width 71 height 12
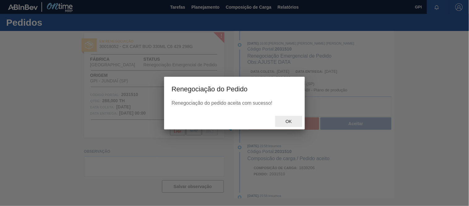
click at [295, 118] on div "Ok" at bounding box center [288, 121] width 27 height 11
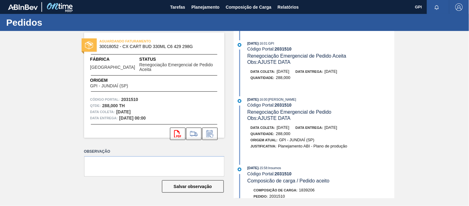
click at [132, 97] on strong "2031510" at bounding box center [129, 99] width 17 height 5
copy strong "2031510"
click at [155, 96] on div "Código Portal: 2031510" at bounding box center [154, 99] width 128 height 6
click at [135, 97] on strong "2031510" at bounding box center [129, 99] width 17 height 5
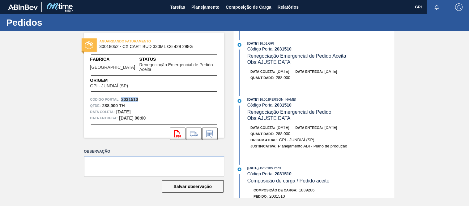
click at [135, 97] on strong "2031510" at bounding box center [129, 99] width 17 height 5
copy strong "2031510"
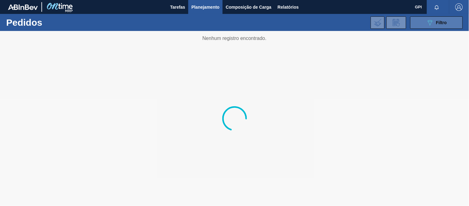
click at [441, 19] on div "089F7B8B-B2A5-4AFE-B5C0-19BA573D28AC Filtro" at bounding box center [436, 22] width 21 height 7
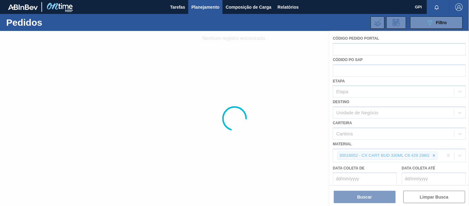
click at [435, 155] on div at bounding box center [234, 118] width 469 height 175
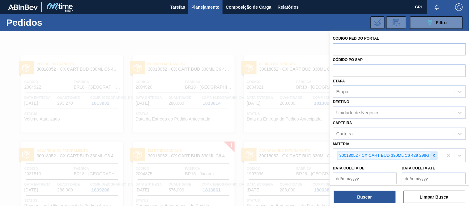
click at [433, 155] on icon at bounding box center [434, 155] width 4 height 4
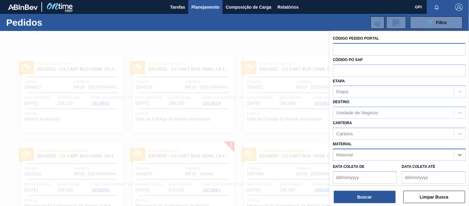
click at [366, 48] on input "text" at bounding box center [399, 49] width 133 height 12
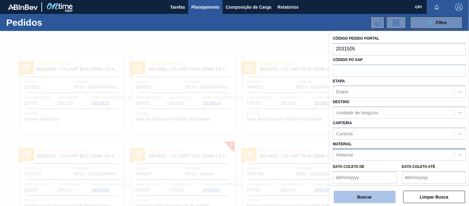
type input "2031505"
click at [352, 196] on button "Buscar" at bounding box center [365, 196] width 62 height 12
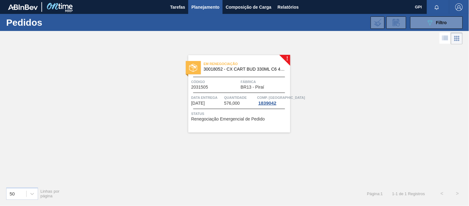
click at [206, 91] on div "Em renegociação 30018052 - CX CART BUD 330ML C6 429 298G Código 2031505 Fábrica…" at bounding box center [239, 93] width 102 height 77
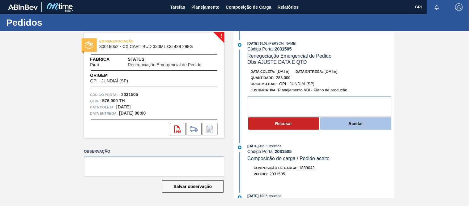
click at [345, 123] on button "Aceitar" at bounding box center [355, 123] width 71 height 12
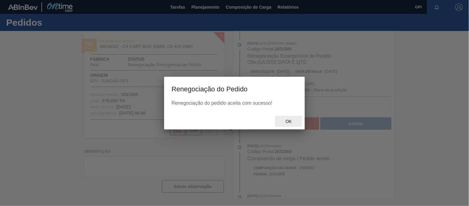
click at [287, 119] on span "Ok" at bounding box center [289, 121] width 16 height 5
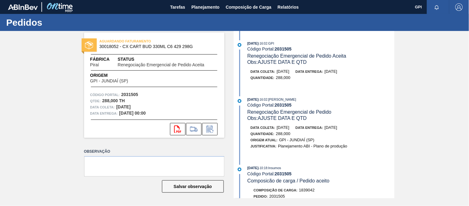
click at [134, 93] on strong "2031505" at bounding box center [129, 94] width 17 height 5
drag, startPoint x: 134, startPoint y: 93, endPoint x: 148, endPoint y: 94, distance: 14.3
click at [134, 93] on strong "2031505" at bounding box center [129, 94] width 17 height 5
copy strong "2031505"
click at [131, 90] on div "AGUARDANDO FATURAMENTO 30018052 - CX CART BUD 330ML C6 429 298G Fábrica Piraí S…" at bounding box center [154, 84] width 140 height 105
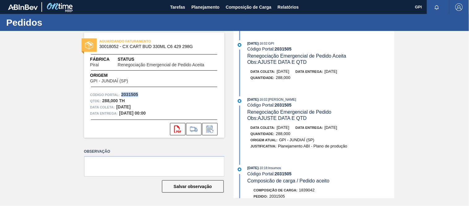
click at [131, 90] on div "AGUARDANDO FATURAMENTO 30018052 - CX CART BUD 330ML C6 429 298G Fábrica Piraí S…" at bounding box center [154, 84] width 140 height 105
click at [128, 93] on strong "2031505" at bounding box center [129, 94] width 17 height 5
copy strong "2031505"
click at [172, 129] on button "svg{fill:#ff0000}" at bounding box center [177, 129] width 15 height 12
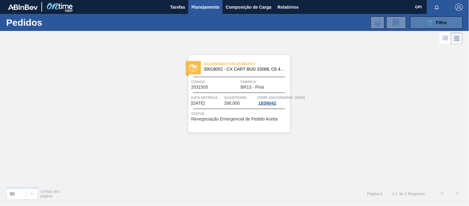
click at [419, 29] on div "089F7B8B-B2A5-4AFE-B5C0-19BA573D28AC Filtro Código Pedido Portal × 2031505 Códi…" at bounding box center [280, 22] width 371 height 19
click at [421, 27] on button "089F7B8B-B2A5-4AFE-B5C0-19BA573D28AC Filtro" at bounding box center [436, 22] width 53 height 12
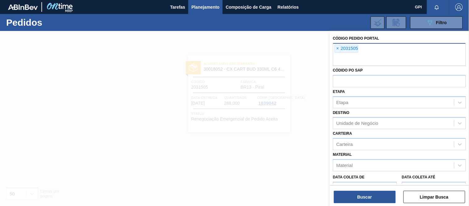
click at [334, 49] on div "× 2031505" at bounding box center [346, 49] width 24 height 8
click at [337, 48] on span "×" at bounding box center [338, 48] width 6 height 7
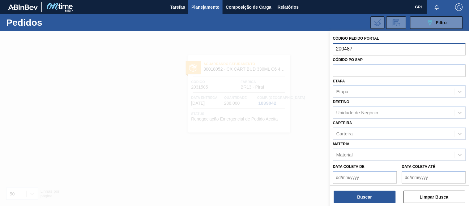
type input "2004875"
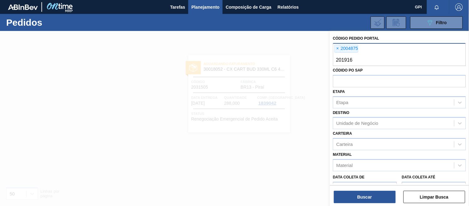
type input "2019165"
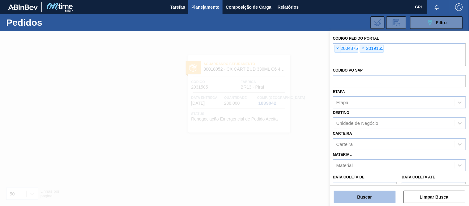
click at [376, 194] on button "Buscar" at bounding box center [365, 196] width 62 height 12
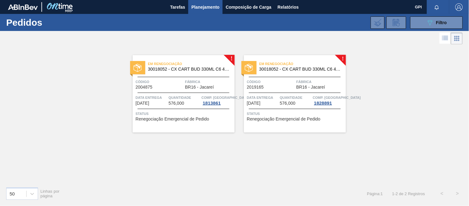
click at [166, 87] on div "Código 2004875" at bounding box center [160, 84] width 48 height 11
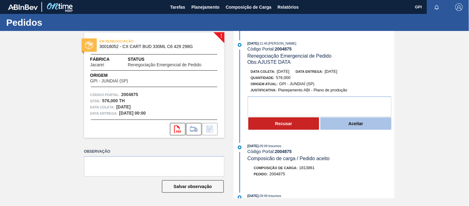
click at [344, 124] on button "Aceitar" at bounding box center [355, 123] width 71 height 12
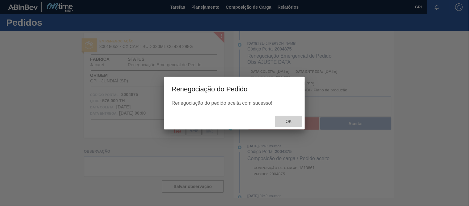
click at [283, 119] on span "Ok" at bounding box center [289, 121] width 16 height 5
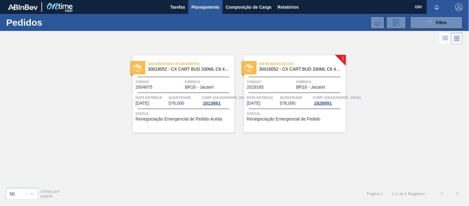
click at [275, 77] on div "Em renegociação 30018052 - CX CART BUD 330ML C6 429 298G Código 2019165 Fábrica…" at bounding box center [295, 93] width 102 height 77
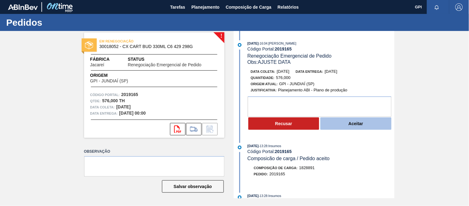
click at [322, 124] on button "Aceitar" at bounding box center [355, 123] width 71 height 12
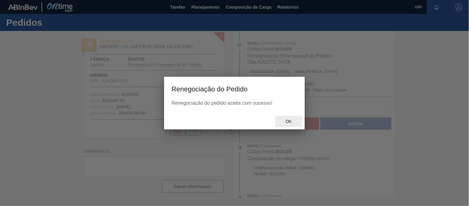
click at [284, 122] on span "Ok" at bounding box center [289, 121] width 16 height 5
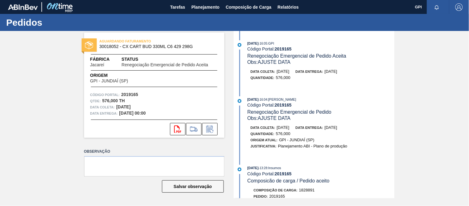
click at [134, 96] on strong "2019165" at bounding box center [129, 94] width 17 height 5
drag, startPoint x: 134, startPoint y: 96, endPoint x: 171, endPoint y: 101, distance: 38.1
click at [134, 96] on strong "2019165" at bounding box center [129, 94] width 17 height 5
copy strong "2019165"
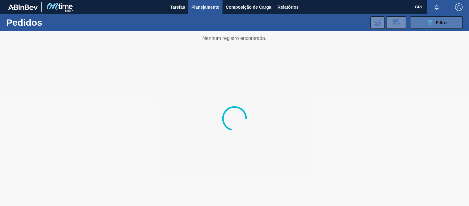
click at [434, 25] on div "089F7B8B-B2A5-4AFE-B5C0-19BA573D28AC Filtro" at bounding box center [436, 22] width 21 height 7
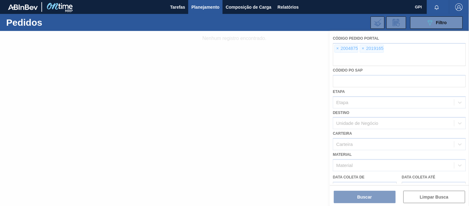
click at [338, 50] on div at bounding box center [234, 118] width 469 height 175
click at [337, 46] on div at bounding box center [234, 118] width 469 height 175
click at [337, 50] on div at bounding box center [234, 118] width 469 height 175
click at [339, 47] on div at bounding box center [234, 118] width 469 height 175
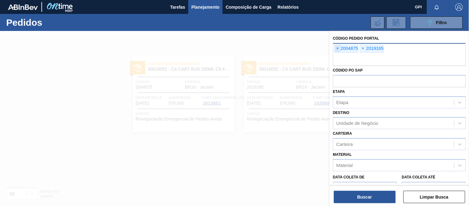
click at [338, 49] on span "×" at bounding box center [338, 48] width 6 height 7
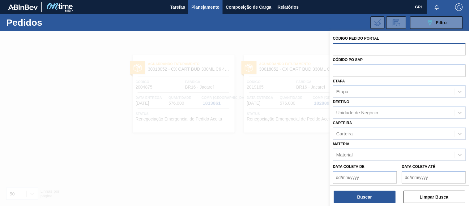
click at [338, 49] on input "text" at bounding box center [399, 49] width 133 height 12
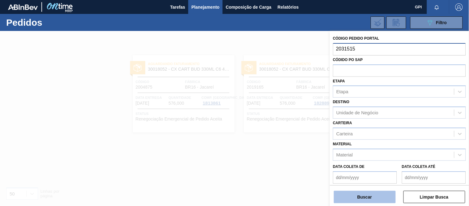
type input "2031515"
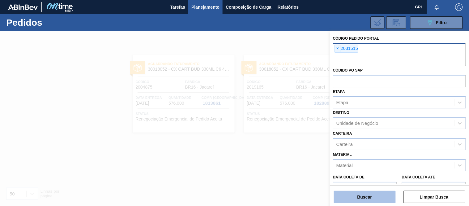
click at [368, 200] on button "Buscar" at bounding box center [365, 196] width 62 height 12
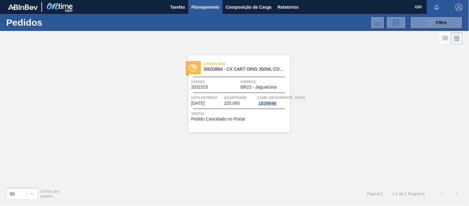
click at [199, 87] on span "2031515" at bounding box center [199, 87] width 17 height 5
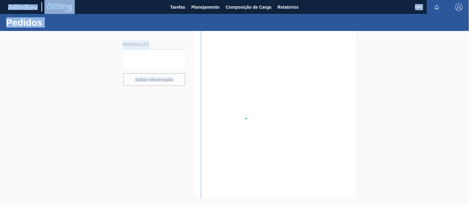
click at [199, 87] on div at bounding box center [234, 118] width 469 height 175
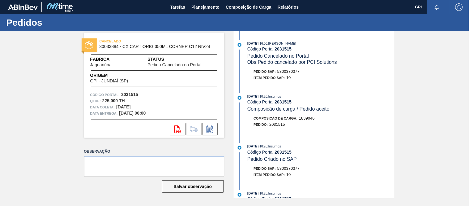
click at [129, 93] on strong "2031515" at bounding box center [129, 94] width 17 height 5
copy strong "2031515"
click at [469, 56] on div "CANCELADO 30033884 - CX CART ORIG 350ML CORNER C12 NIV24 Fábrica Jaguariúna Sta…" at bounding box center [234, 114] width 469 height 167
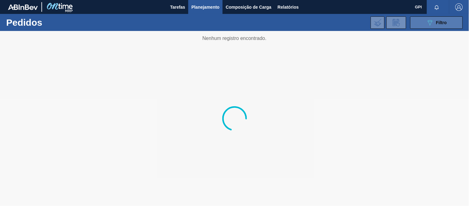
click at [441, 22] on span "Filtro" at bounding box center [441, 22] width 11 height 5
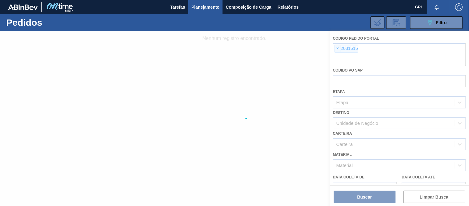
click at [338, 47] on div at bounding box center [234, 118] width 469 height 175
click at [336, 52] on div at bounding box center [234, 118] width 469 height 175
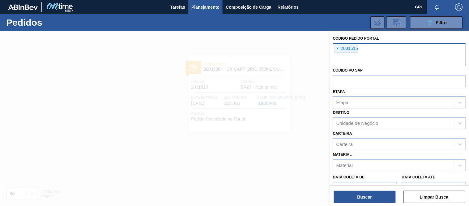
click at [337, 50] on span "×" at bounding box center [338, 48] width 6 height 7
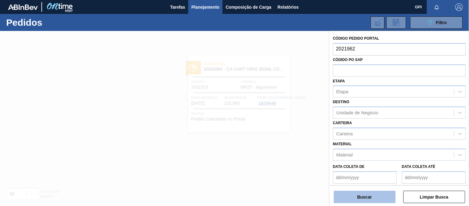
type input "2021962"
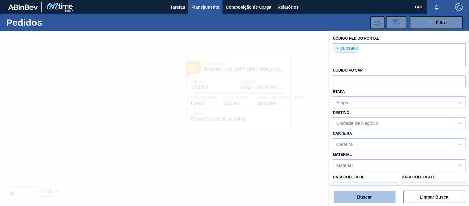
click at [347, 193] on button "Buscar" at bounding box center [365, 196] width 62 height 12
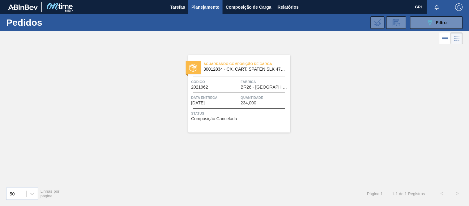
click at [234, 86] on div "Código 2021962" at bounding box center [215, 84] width 48 height 11
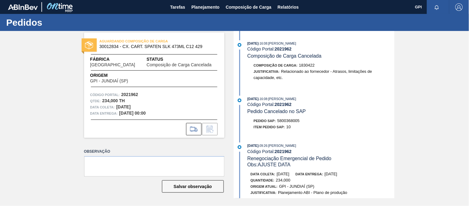
click at [134, 94] on strong "2021962" at bounding box center [129, 94] width 17 height 5
copy strong "2021962"
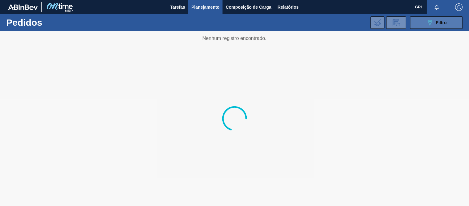
click at [422, 21] on button "089F7B8B-B2A5-4AFE-B5C0-19BA573D28AC Filtro" at bounding box center [436, 22] width 53 height 12
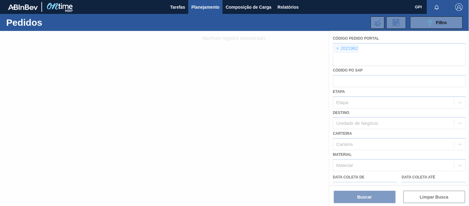
click at [341, 47] on div at bounding box center [234, 118] width 469 height 175
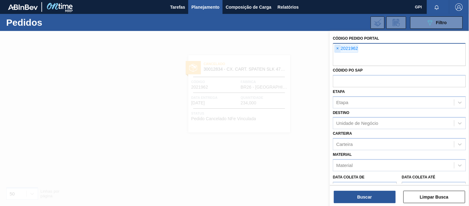
click at [338, 47] on span "×" at bounding box center [338, 48] width 6 height 7
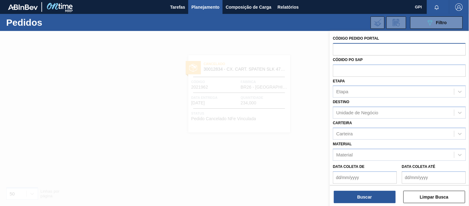
paste input "2029118"
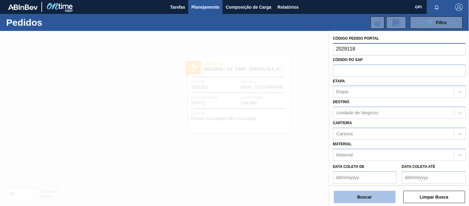
type input "2029118"
click at [353, 194] on button "Buscar" at bounding box center [365, 196] width 62 height 12
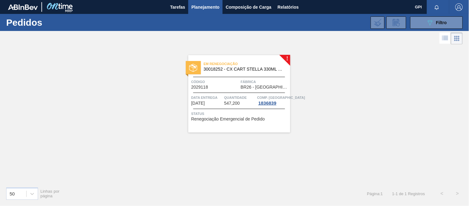
click at [241, 95] on span "Quantidade" at bounding box center [240, 97] width 32 height 6
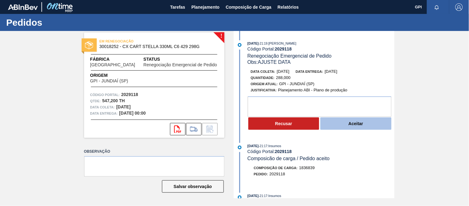
click at [334, 127] on button "Aceitar" at bounding box center [355, 123] width 71 height 12
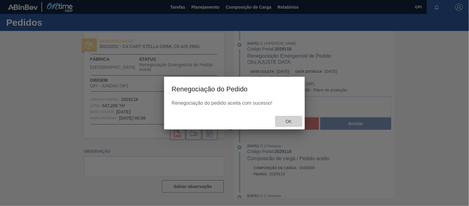
click at [287, 123] on span "Ok" at bounding box center [289, 121] width 16 height 5
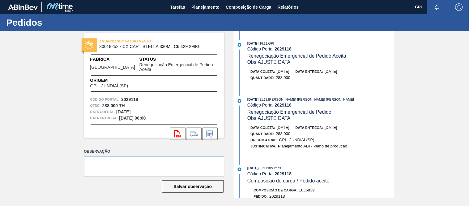
click at [134, 97] on strong "2029118" at bounding box center [129, 99] width 17 height 5
copy strong "2029118"
click at [174, 130] on icon "svg{fill:#ff0000}" at bounding box center [177, 133] width 7 height 7
drag, startPoint x: 239, startPoint y: 104, endPoint x: 253, endPoint y: 101, distance: 13.8
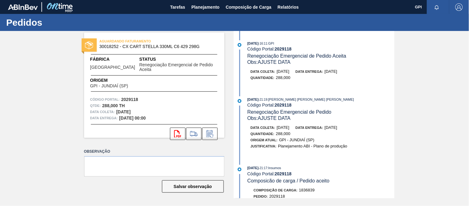
click at [239, 104] on div at bounding box center [239, 100] width 9 height 9
click at [183, 127] on button "svg{fill:#ff0000}" at bounding box center [177, 133] width 15 height 12
drag, startPoint x: 282, startPoint y: 79, endPoint x: 277, endPoint y: 79, distance: 5.6
click at [277, 79] on span "288,000" at bounding box center [283, 77] width 15 height 5
copy span "288"
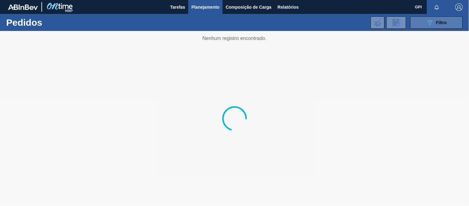
click at [417, 17] on button "089F7B8B-B2A5-4AFE-B5C0-19BA573D28AC Filtro" at bounding box center [436, 22] width 53 height 12
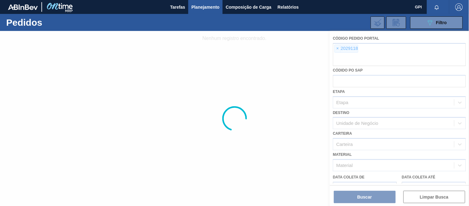
click at [338, 49] on div at bounding box center [234, 118] width 469 height 175
click at [338, 47] on div at bounding box center [234, 118] width 469 height 175
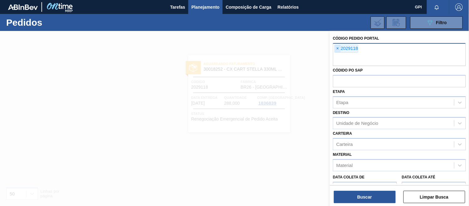
click at [338, 48] on span "×" at bounding box center [338, 48] width 6 height 7
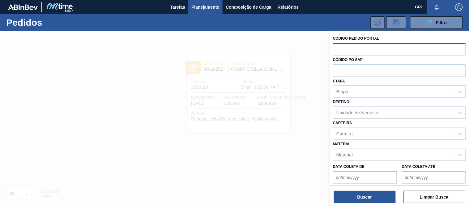
paste input "30033650"
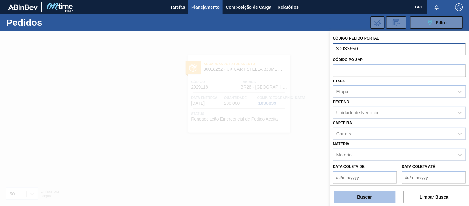
type input "30033650"
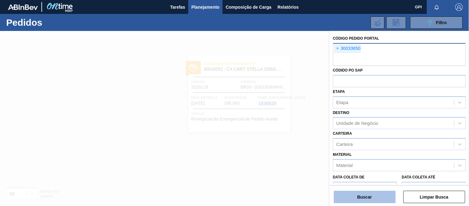
click at [373, 199] on button "Buscar" at bounding box center [365, 196] width 62 height 12
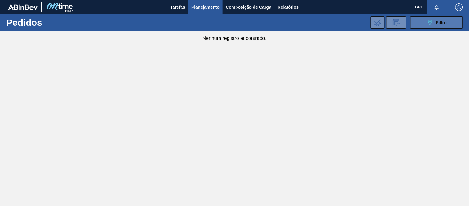
click at [429, 22] on icon at bounding box center [430, 22] width 5 height 5
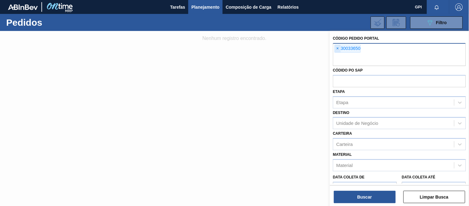
click at [338, 48] on span "×" at bounding box center [338, 48] width 6 height 7
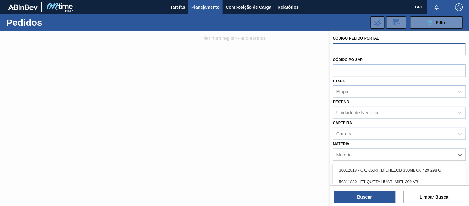
click at [381, 155] on div "Material" at bounding box center [393, 154] width 121 height 9
click at [368, 153] on div "Material" at bounding box center [393, 154] width 121 height 9
paste input "30033650"
type input "30033650"
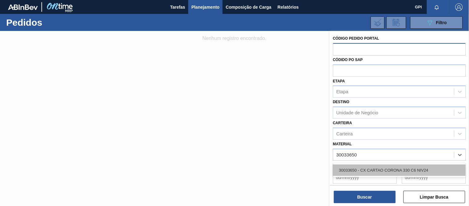
click at [372, 168] on div "30033650 - CX CARTAO CORONA 330 C6 NIV24" at bounding box center [399, 169] width 133 height 11
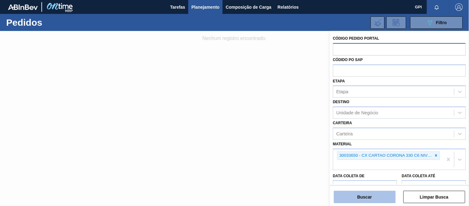
click at [371, 193] on button "Buscar" at bounding box center [365, 196] width 62 height 12
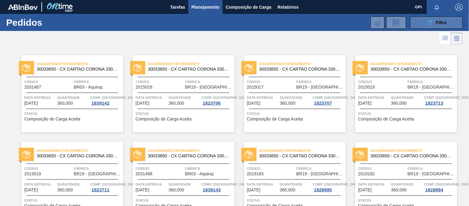
drag, startPoint x: 424, startPoint y: 22, endPoint x: 424, endPoint y: 54, distance: 32.5
click at [424, 22] on button "089F7B8B-B2A5-4AFE-B5C0-19BA573D28AC Filtro" at bounding box center [436, 22] width 53 height 12
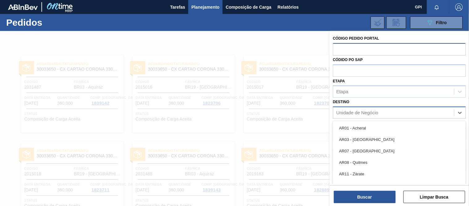
click at [377, 115] on div "Unidade de Negócio" at bounding box center [393, 112] width 121 height 9
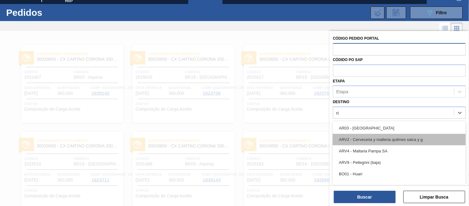
type input "rio"
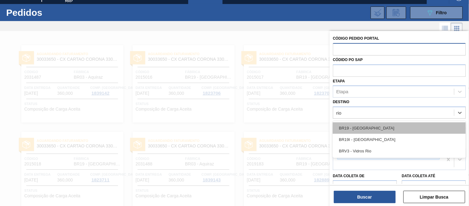
drag, startPoint x: 376, startPoint y: 124, endPoint x: 376, endPoint y: 159, distance: 34.3
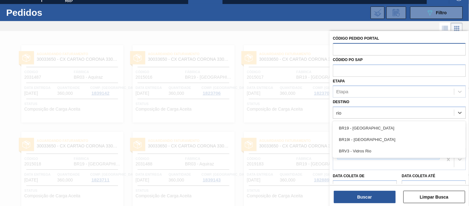
click at [376, 124] on div "BR19 - Nova Rio" at bounding box center [399, 127] width 133 height 11
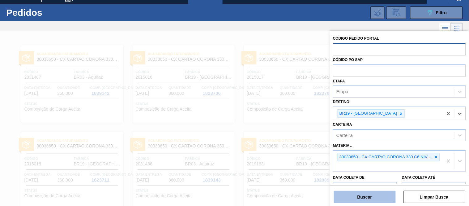
click at [365, 194] on button "Buscar" at bounding box center [365, 196] width 62 height 12
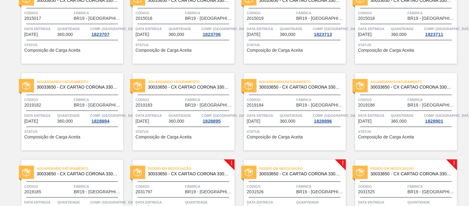
scroll to position [0, 0]
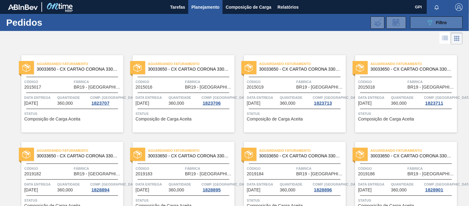
click at [442, 19] on div "089F7B8B-B2A5-4AFE-B5C0-19BA573D28AC Filtro" at bounding box center [436, 22] width 21 height 7
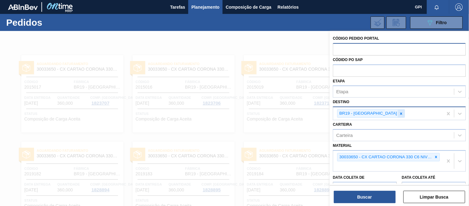
click at [399, 114] on icon at bounding box center [401, 113] width 4 height 4
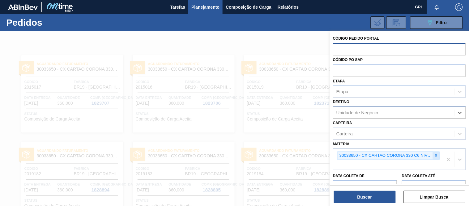
click at [436, 155] on icon at bounding box center [436, 155] width 2 height 2
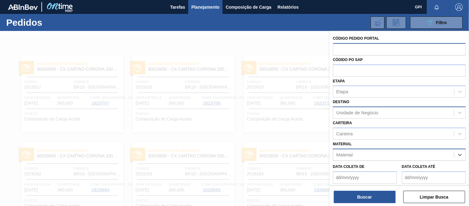
click at [374, 51] on input "text" at bounding box center [399, 49] width 133 height 12
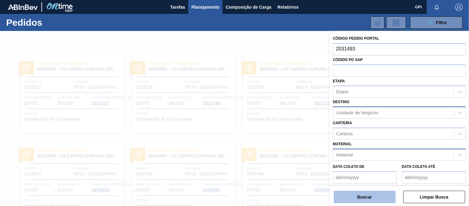
type input "2031493"
click at [366, 200] on button "Buscar" at bounding box center [365, 196] width 62 height 12
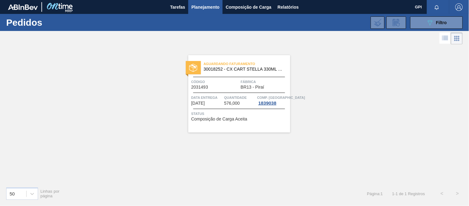
click at [214, 91] on div "Aguardando Faturamento 30018252 - CX CART STELLA 330ML C6 429 298G Código 20314…" at bounding box center [239, 93] width 102 height 77
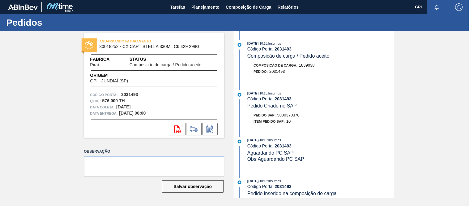
click at [132, 91] on div "AGUARDANDO FATURAMENTO 30018252 - CX CART STELLA 330ML C6 429 298G Fábrica Pira…" at bounding box center [154, 84] width 140 height 105
drag, startPoint x: 132, startPoint y: 91, endPoint x: 357, endPoint y: 97, distance: 224.8
click at [133, 91] on div "AGUARDANDO FATURAMENTO 30018252 - CX CART STELLA 330ML C6 429 298G Fábrica Pira…" at bounding box center [154, 84] width 140 height 105
copy strong "2031493"
click at [148, 93] on div "Código Portal: 2031493" at bounding box center [154, 94] width 128 height 6
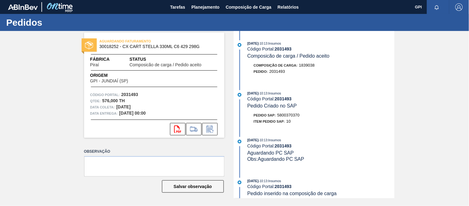
scroll to position [170, 0]
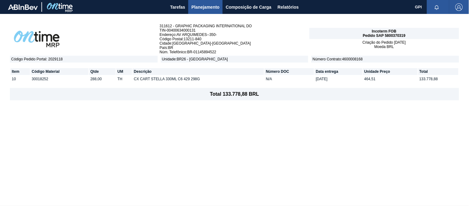
click at [401, 35] on span "Pedido SAP 5800370319" at bounding box center [384, 35] width 43 height 4
copy span "5800370319"
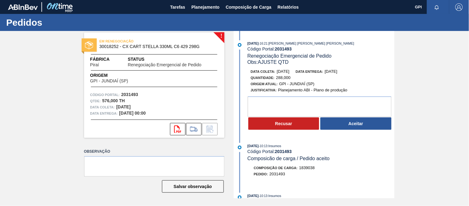
click at [371, 129] on button "Aceitar" at bounding box center [355, 123] width 71 height 12
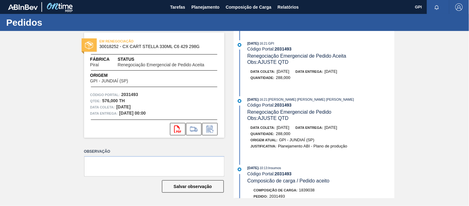
click at [137, 92] on strong "2031493" at bounding box center [129, 94] width 17 height 5
click at [131, 92] on strong "2031493" at bounding box center [129, 94] width 17 height 5
copy strong "2031493"
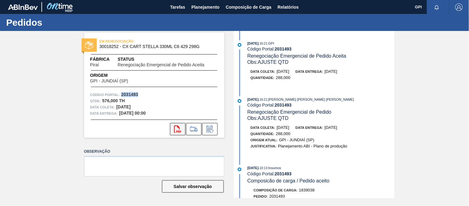
click at [173, 124] on button "svg{fill:#ff0000}" at bounding box center [177, 129] width 15 height 12
click at [155, 98] on div "Qtde : 576,000 TH" at bounding box center [154, 101] width 128 height 6
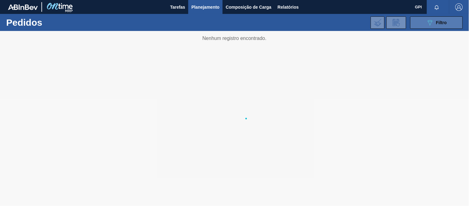
click at [428, 25] on icon "089F7B8B-B2A5-4AFE-B5C0-19BA573D28AC" at bounding box center [429, 22] width 7 height 7
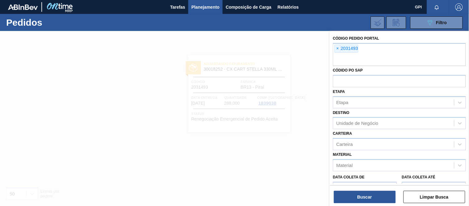
click at [338, 48] on span "×" at bounding box center [338, 48] width 6 height 7
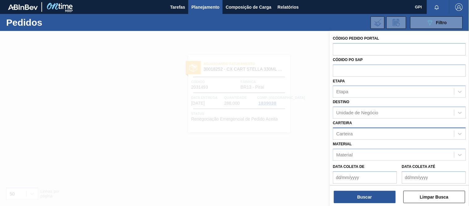
click at [361, 132] on div "Carteira" at bounding box center [393, 133] width 121 height 9
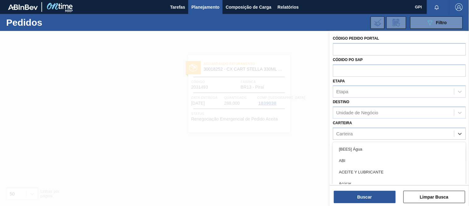
click at [391, 121] on div "Carteira option [BEES] Água focused, 1 of 101. 101 results available. Use Up an…" at bounding box center [399, 128] width 133 height 21
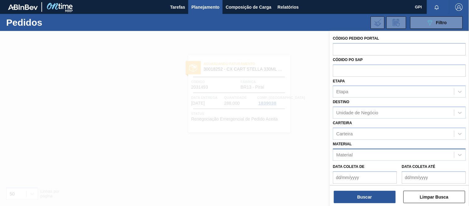
click at [359, 150] on div "Material" at bounding box center [393, 154] width 121 height 9
paste input "30033884"
type input "30033884"
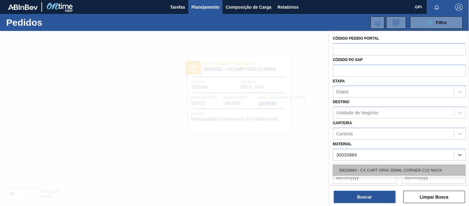
click at [366, 166] on div "30033884 - CX CART ORIG 350ML CORNER C12 NIV24" at bounding box center [399, 169] width 133 height 11
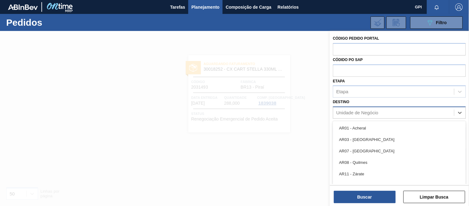
click at [363, 110] on div "Unidade de Negócio" at bounding box center [357, 112] width 42 height 5
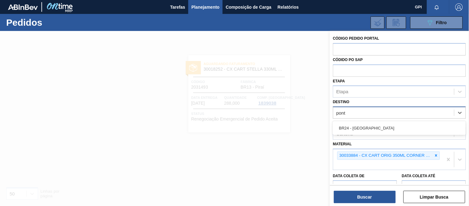
type input "ponta"
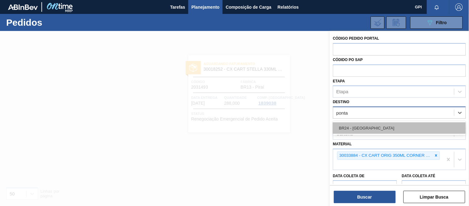
click at [348, 132] on div "BR24 - [GEOGRAPHIC_DATA]" at bounding box center [399, 127] width 133 height 11
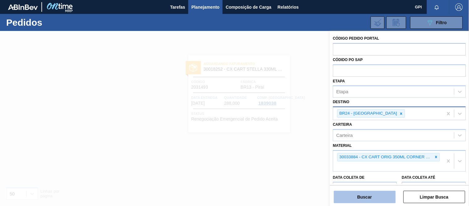
click at [359, 193] on button "Buscar" at bounding box center [365, 196] width 62 height 12
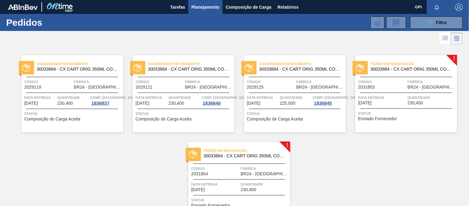
click at [331, 149] on div "Aguardando Faturamento 30033884 - CX CART ORIG 350ML CORNER C12 NIV24 Código 20…" at bounding box center [234, 132] width 469 height 173
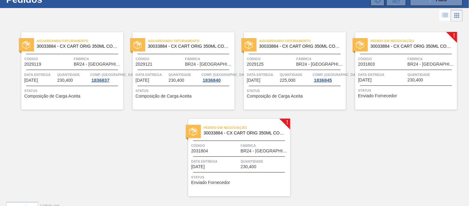
scroll to position [34, 0]
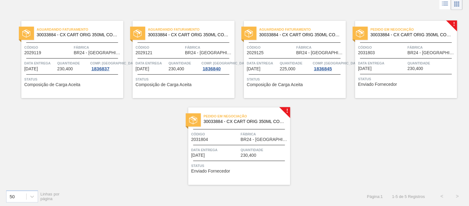
click at [242, 125] on div "Pedido em Negociação 30033884 - CX CART ORIG 350ML CORNER C12 NIV24" at bounding box center [239, 119] width 102 height 14
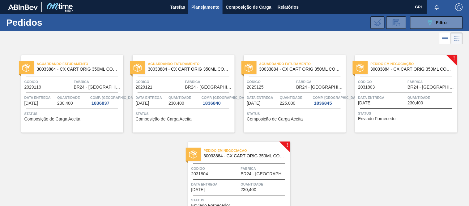
click at [379, 77] on div at bounding box center [406, 77] width 92 height 0
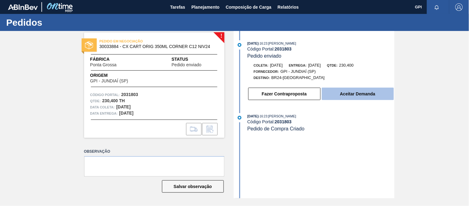
click at [370, 93] on button "Aceitar Demanda" at bounding box center [358, 93] width 72 height 12
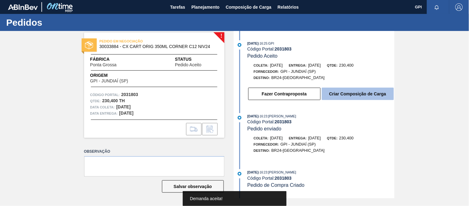
click at [357, 95] on button "Criar Composição de Carga" at bounding box center [358, 93] width 72 height 12
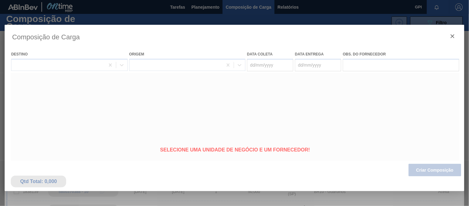
type coleta "[DATE]"
type entrega "[DATE]"
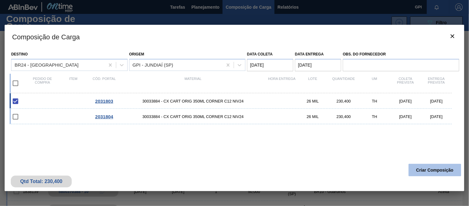
click at [434, 170] on button "Criar Composição" at bounding box center [435, 169] width 53 height 12
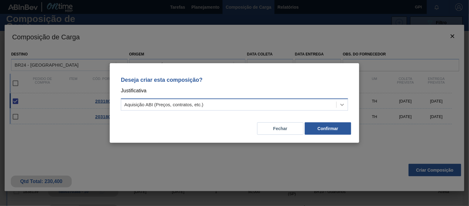
click at [346, 104] on div at bounding box center [342, 104] width 11 height 11
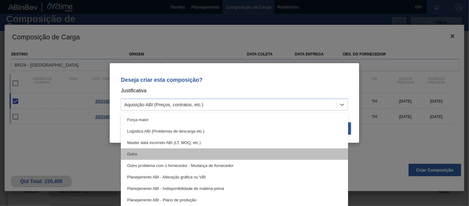
scroll to position [34, 0]
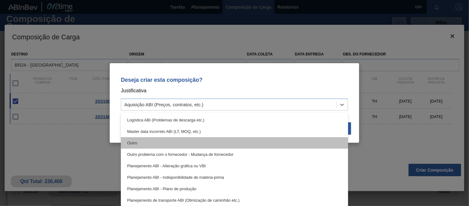
click at [206, 141] on div "Outro" at bounding box center [234, 142] width 227 height 11
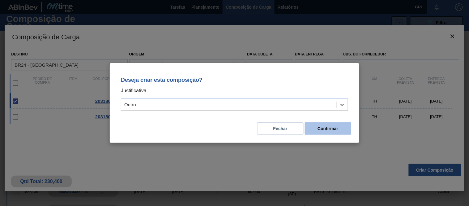
click at [311, 130] on button "Confirmar" at bounding box center [328, 128] width 46 height 12
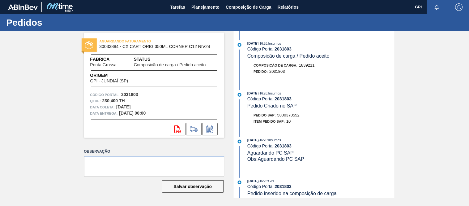
click at [130, 92] on strong "2031803" at bounding box center [129, 94] width 17 height 5
drag, startPoint x: 130, startPoint y: 91, endPoint x: 188, endPoint y: 93, distance: 58.1
click at [130, 92] on strong "2031803" at bounding box center [129, 94] width 17 height 5
copy strong "2031803"
click at [176, 125] on button "svg{fill:#ff0000}" at bounding box center [177, 129] width 15 height 12
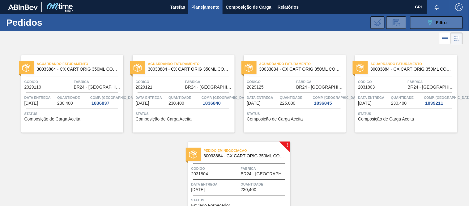
click at [452, 26] on button "089F7B8B-B2A5-4AFE-B5C0-19BA573D28AC Filtro" at bounding box center [436, 22] width 53 height 12
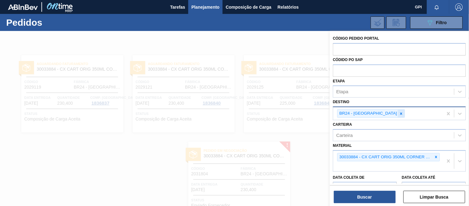
click at [380, 114] on div "BR24 - Ponta Grossa" at bounding box center [368, 113] width 60 height 8
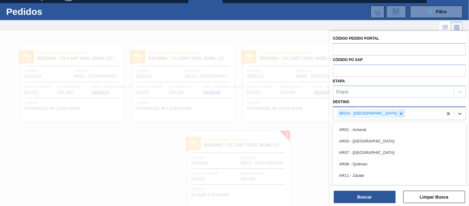
scroll to position [11, 0]
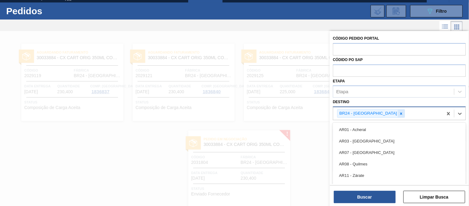
click at [400, 112] on icon at bounding box center [401, 113] width 2 height 2
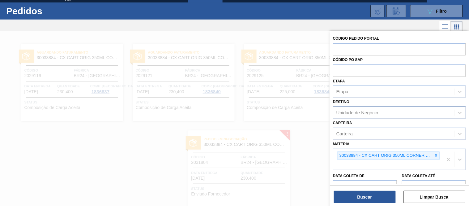
click at [329, 131] on div at bounding box center [234, 134] width 469 height 206
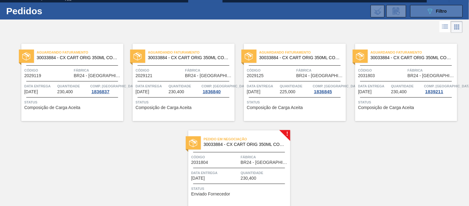
click at [449, 16] on button "089F7B8B-B2A5-4AFE-B5C0-19BA573D28AC Filtro" at bounding box center [436, 11] width 53 height 12
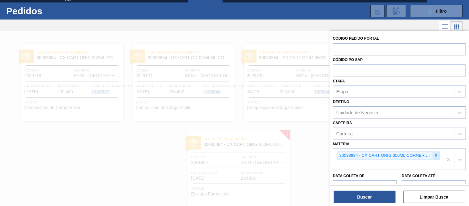
click at [435, 153] on icon at bounding box center [436, 155] width 4 height 4
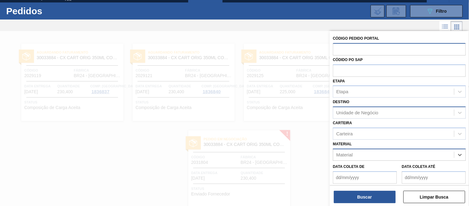
click at [375, 45] on input "text" at bounding box center [399, 49] width 133 height 12
paste input "2029109"
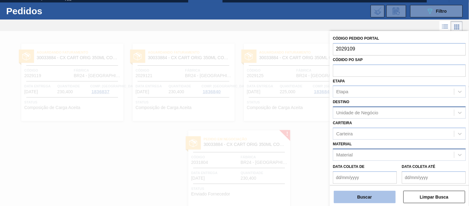
type input "2029109"
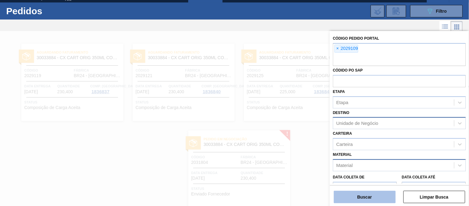
click at [376, 194] on button "Buscar" at bounding box center [365, 196] width 62 height 12
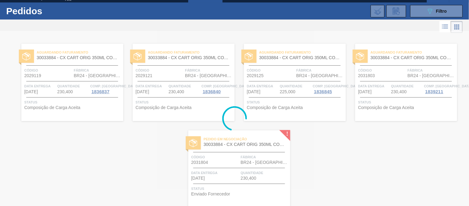
scroll to position [0, 0]
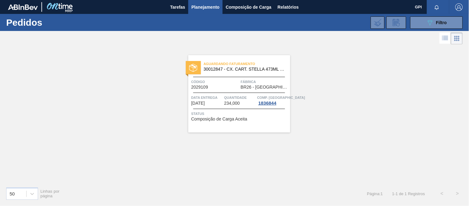
click at [249, 87] on span "BR26 - [GEOGRAPHIC_DATA]" at bounding box center [265, 87] width 48 height 5
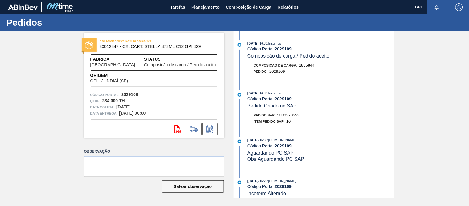
click at [294, 116] on span "5800370553" at bounding box center [288, 115] width 22 height 5
copy span "5800370553"
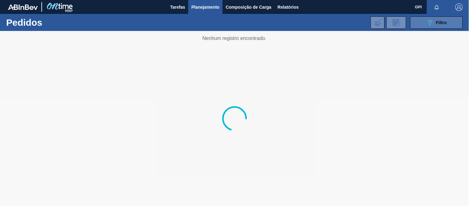
click at [435, 22] on div "089F7B8B-B2A5-4AFE-B5C0-19BA573D28AC Filtro" at bounding box center [436, 22] width 21 height 7
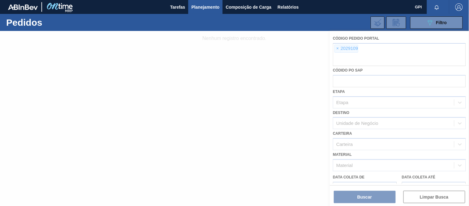
click at [338, 47] on span "×" at bounding box center [338, 48] width 6 height 7
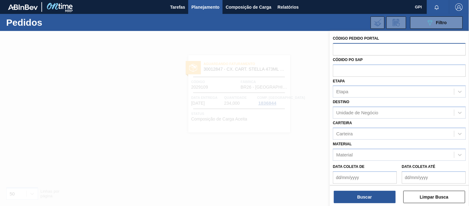
paste input "2004309"
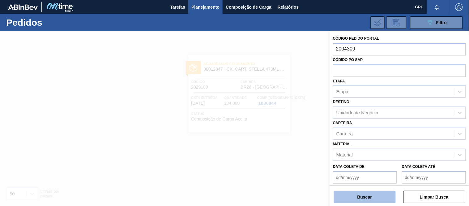
type input "2004309"
click at [374, 195] on button "Buscar" at bounding box center [365, 196] width 62 height 12
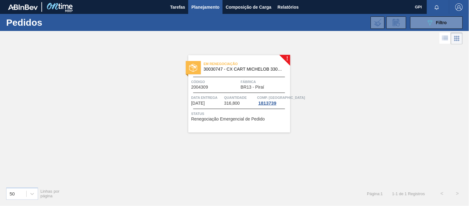
click at [254, 94] on span "Quantidade" at bounding box center [240, 97] width 32 height 6
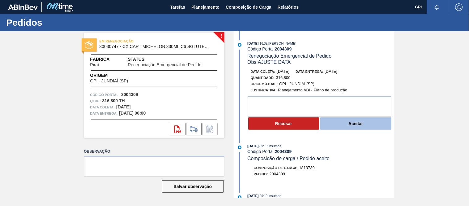
click at [338, 126] on button "Aceitar" at bounding box center [355, 123] width 71 height 12
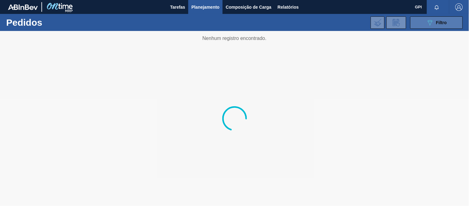
click at [417, 27] on button "089F7B8B-B2A5-4AFE-B5C0-19BA573D28AC Filtro" at bounding box center [436, 22] width 53 height 12
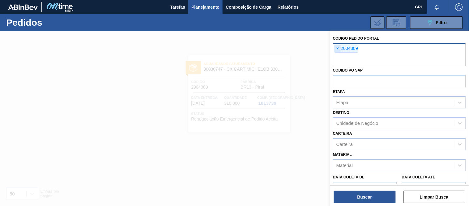
click at [338, 48] on span "×" at bounding box center [338, 48] width 6 height 7
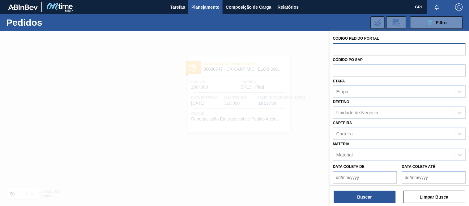
paste input "2031501"
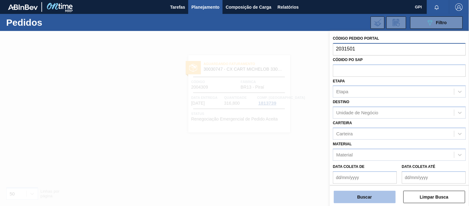
type input "2031501"
click at [363, 193] on button "Buscar" at bounding box center [365, 196] width 62 height 12
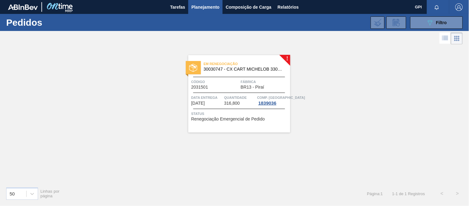
click at [230, 96] on span "Quantidade" at bounding box center [240, 97] width 32 height 6
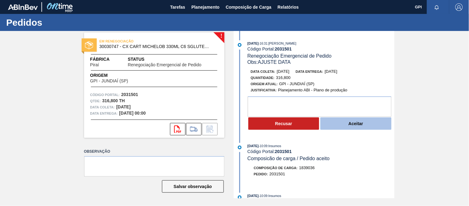
click at [336, 125] on button "Aceitar" at bounding box center [355, 123] width 71 height 12
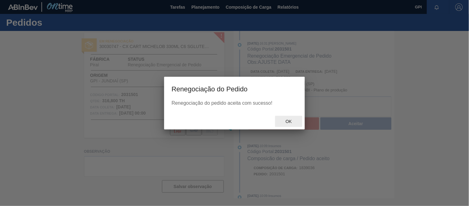
click at [286, 120] on span "Ok" at bounding box center [289, 121] width 16 height 5
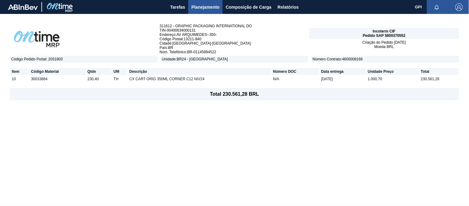
click at [402, 35] on span "Pedido SAP 5800370552" at bounding box center [384, 35] width 43 height 4
copy span "5800370552"
click at [57, 56] on span "Código Pedido Portal : 2031803" at bounding box center [84, 59] width 148 height 7
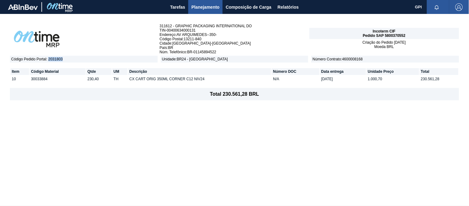
copy span "2031803"
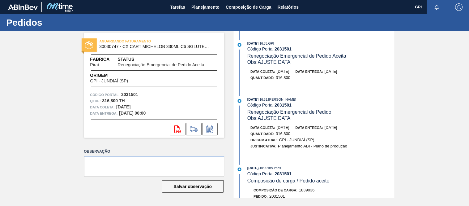
drag, startPoint x: 295, startPoint y: 72, endPoint x: 277, endPoint y: 73, distance: 17.6
click at [277, 73] on div "Data coleta: 15/10/2025 Data entrega: 17/10/2025" at bounding box center [324, 71] width 147 height 6
copy span "15/10/2025"
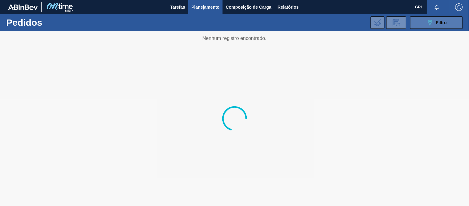
click at [434, 21] on div "089F7B8B-B2A5-4AFE-B5C0-19BA573D28AC Filtro" at bounding box center [436, 22] width 21 height 7
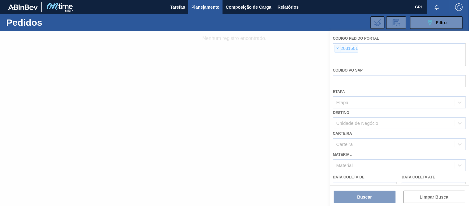
click at [339, 47] on div at bounding box center [234, 118] width 469 height 175
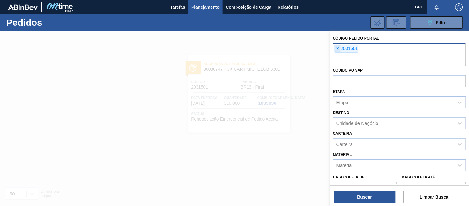
click at [338, 48] on span "×" at bounding box center [338, 48] width 6 height 7
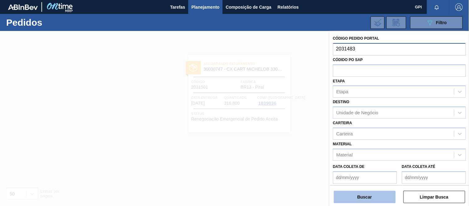
type input "2031483"
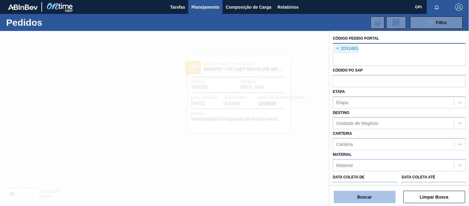
click at [392, 198] on button "Buscar" at bounding box center [365, 196] width 62 height 12
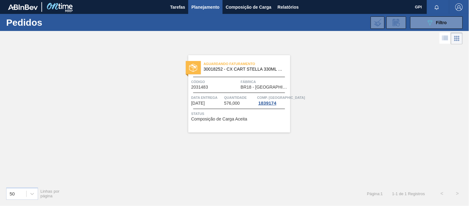
click at [219, 83] on span "Código" at bounding box center [215, 82] width 48 height 6
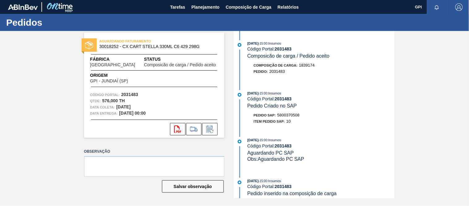
click at [83, 133] on div "AGUARDANDO FATURAMENTO 30018252 - CX CART STELLA 330ML C6 429 298G Fábrica Pern…" at bounding box center [150, 84] width 150 height 105
click at [137, 94] on strong "2031483" at bounding box center [129, 94] width 17 height 5
click at [128, 94] on strong "2031483" at bounding box center [129, 94] width 17 height 5
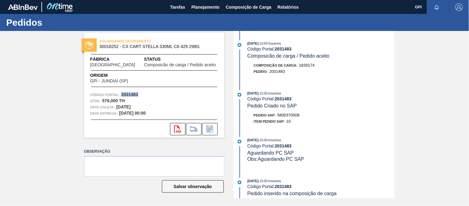
copy strong "2031483"
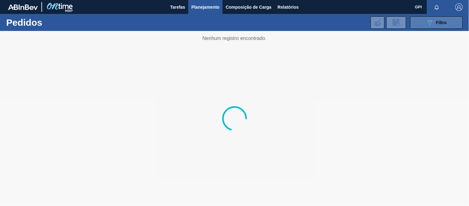
click at [427, 21] on icon "089F7B8B-B2A5-4AFE-B5C0-19BA573D28AC" at bounding box center [429, 22] width 7 height 7
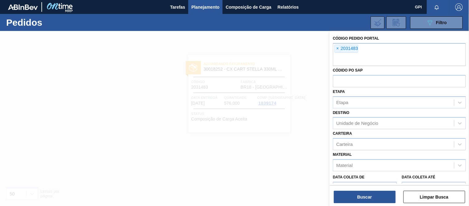
click at [338, 47] on span "×" at bounding box center [338, 48] width 6 height 7
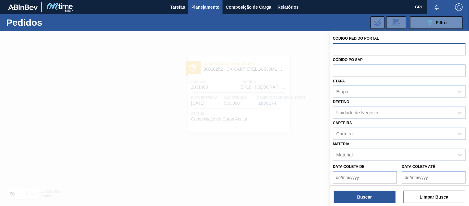
paste input "2031522"
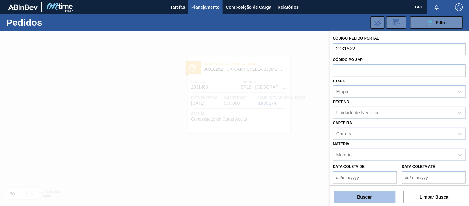
type input "2031522"
click at [369, 194] on button "Buscar" at bounding box center [365, 196] width 62 height 12
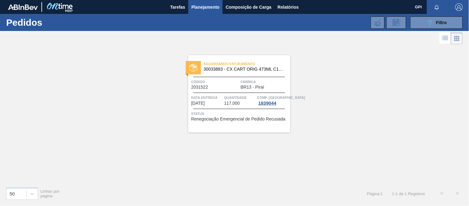
click at [225, 86] on div "Código 2031522" at bounding box center [215, 84] width 48 height 11
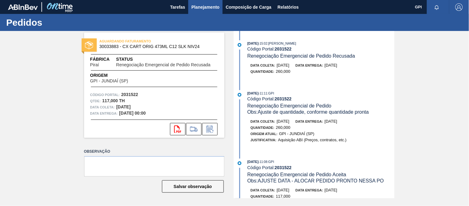
click at [211, 3] on span "Planejamento" at bounding box center [205, 6] width 28 height 7
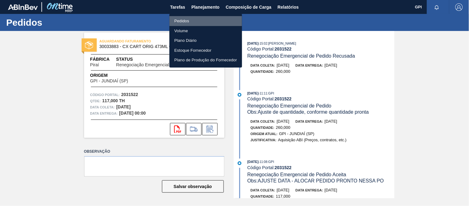
click at [193, 17] on li "Pedidos" at bounding box center [205, 21] width 73 height 10
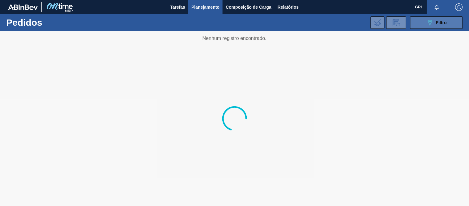
click at [437, 24] on span "Filtro" at bounding box center [441, 22] width 11 height 5
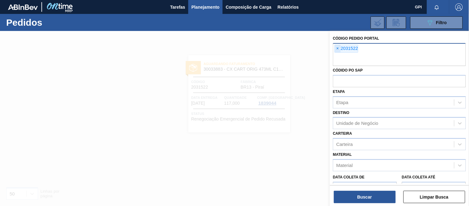
click at [341, 51] on span "×" at bounding box center [338, 48] width 6 height 7
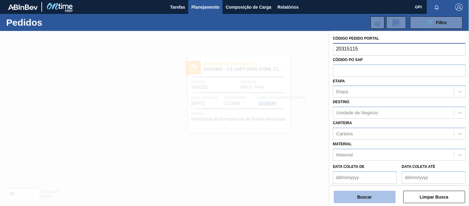
type input "20315115"
click at [360, 193] on button "Buscar" at bounding box center [365, 196] width 62 height 12
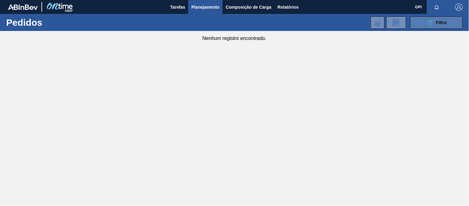
click at [420, 22] on button "089F7B8B-B2A5-4AFE-B5C0-19BA573D28AC Filtro" at bounding box center [436, 22] width 53 height 12
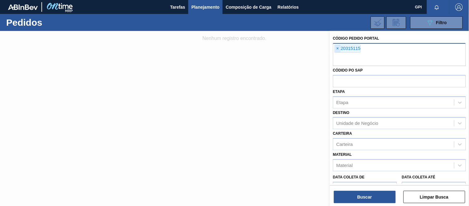
click at [336, 48] on span "×" at bounding box center [338, 48] width 6 height 7
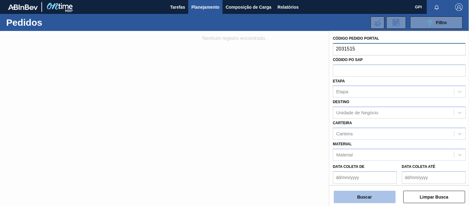
type input "2031515"
click at [366, 198] on button "Buscar" at bounding box center [365, 196] width 62 height 12
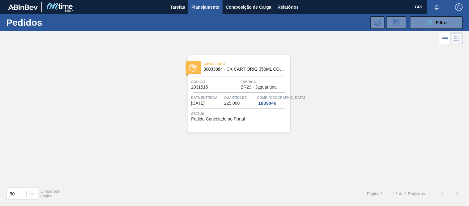
click at [227, 78] on div "Cancelado 30033884 - CX CART ORIG 350ML CORNER C12 NIV24 Código 2031515 Fábrica…" at bounding box center [239, 93] width 102 height 77
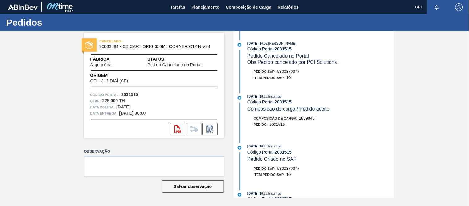
click at [125, 92] on strong "2031515" at bounding box center [129, 94] width 17 height 5
copy strong "2031515"
